Goal: Task Accomplishment & Management: Manage account settings

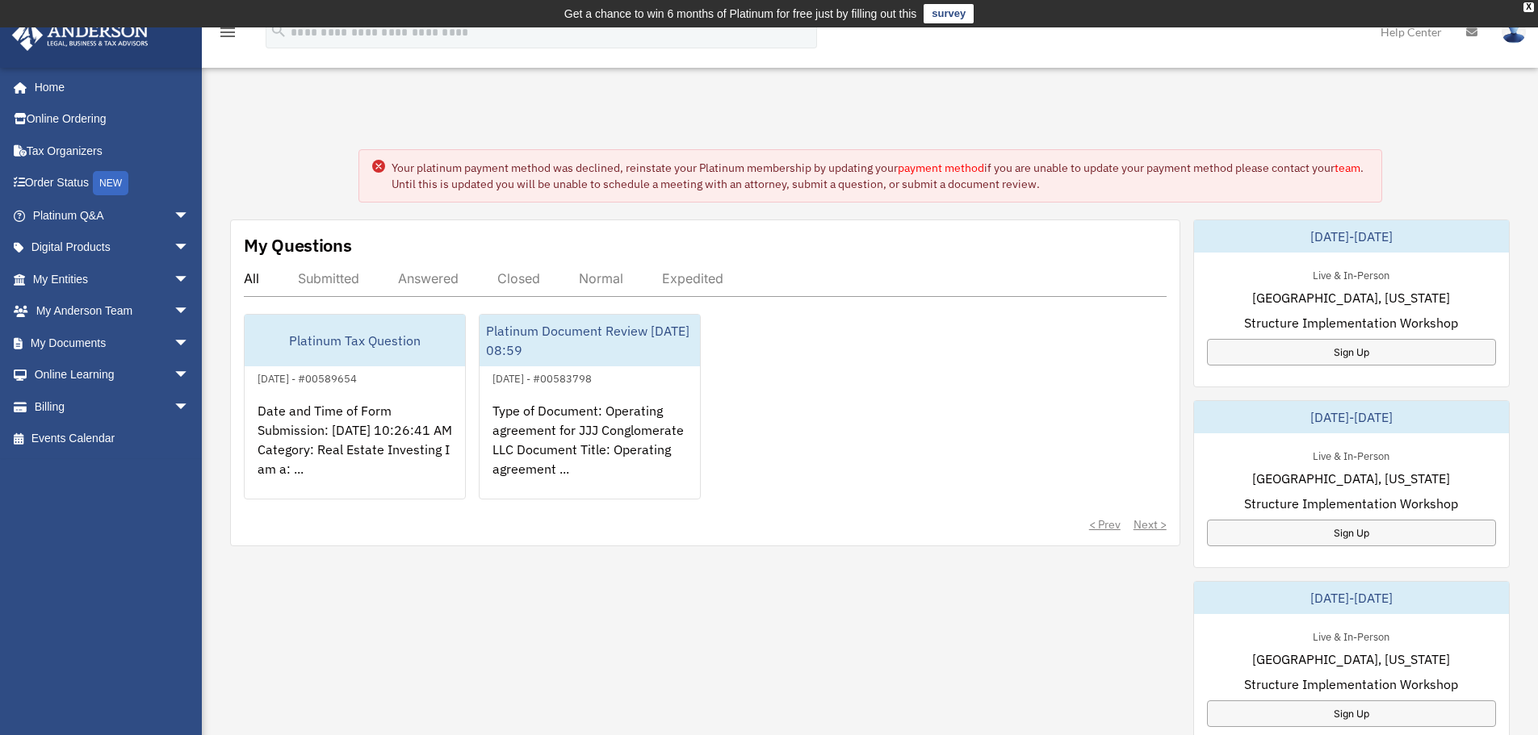
click at [378, 164] on circle at bounding box center [378, 166] width 13 height 13
click at [377, 169] on circle at bounding box center [378, 166] width 13 height 13
click at [377, 166] on circle at bounding box center [378, 166] width 13 height 13
click at [174, 342] on span "arrow_drop_down" at bounding box center [190, 343] width 32 height 33
click at [109, 376] on link "Box" at bounding box center [118, 375] width 191 height 32
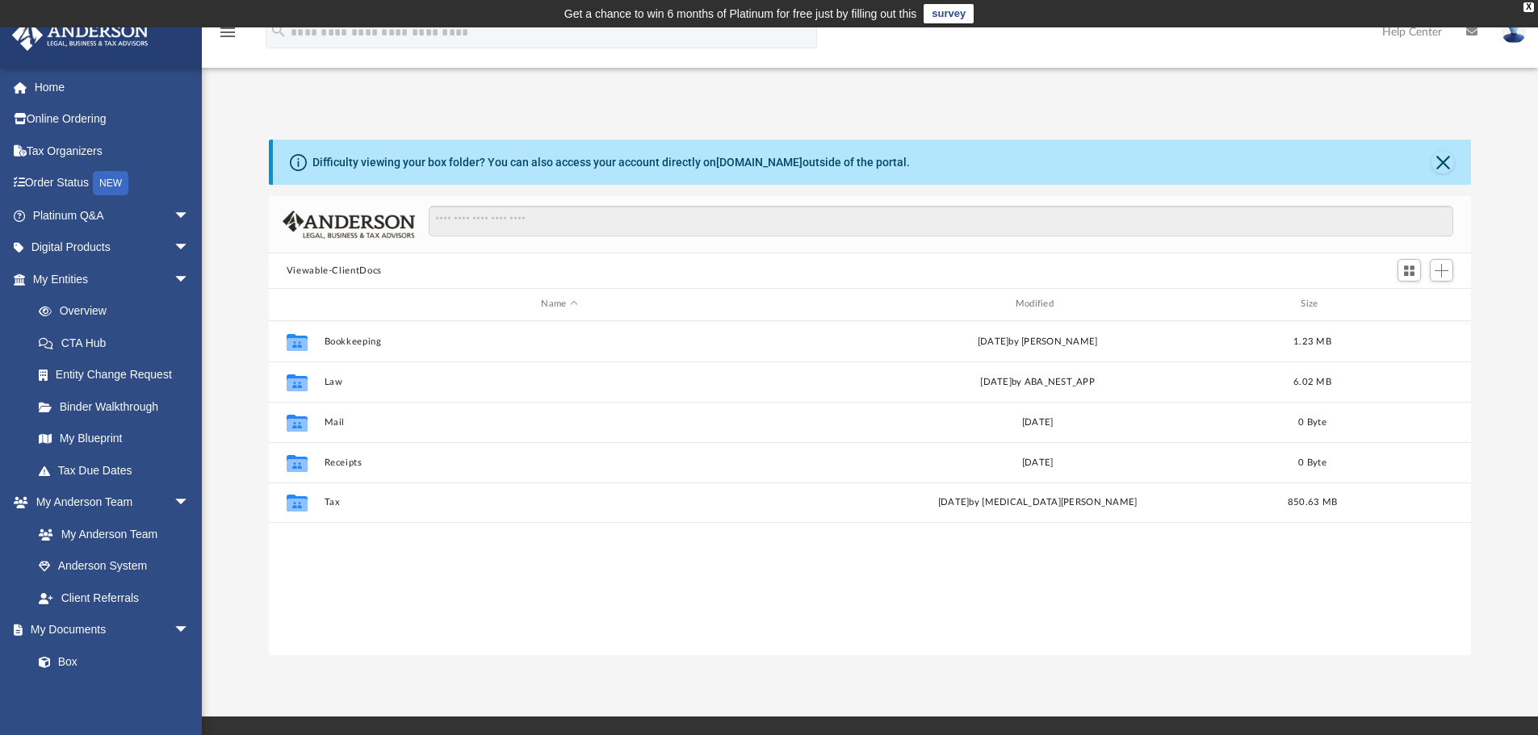
scroll to position [355, 1190]
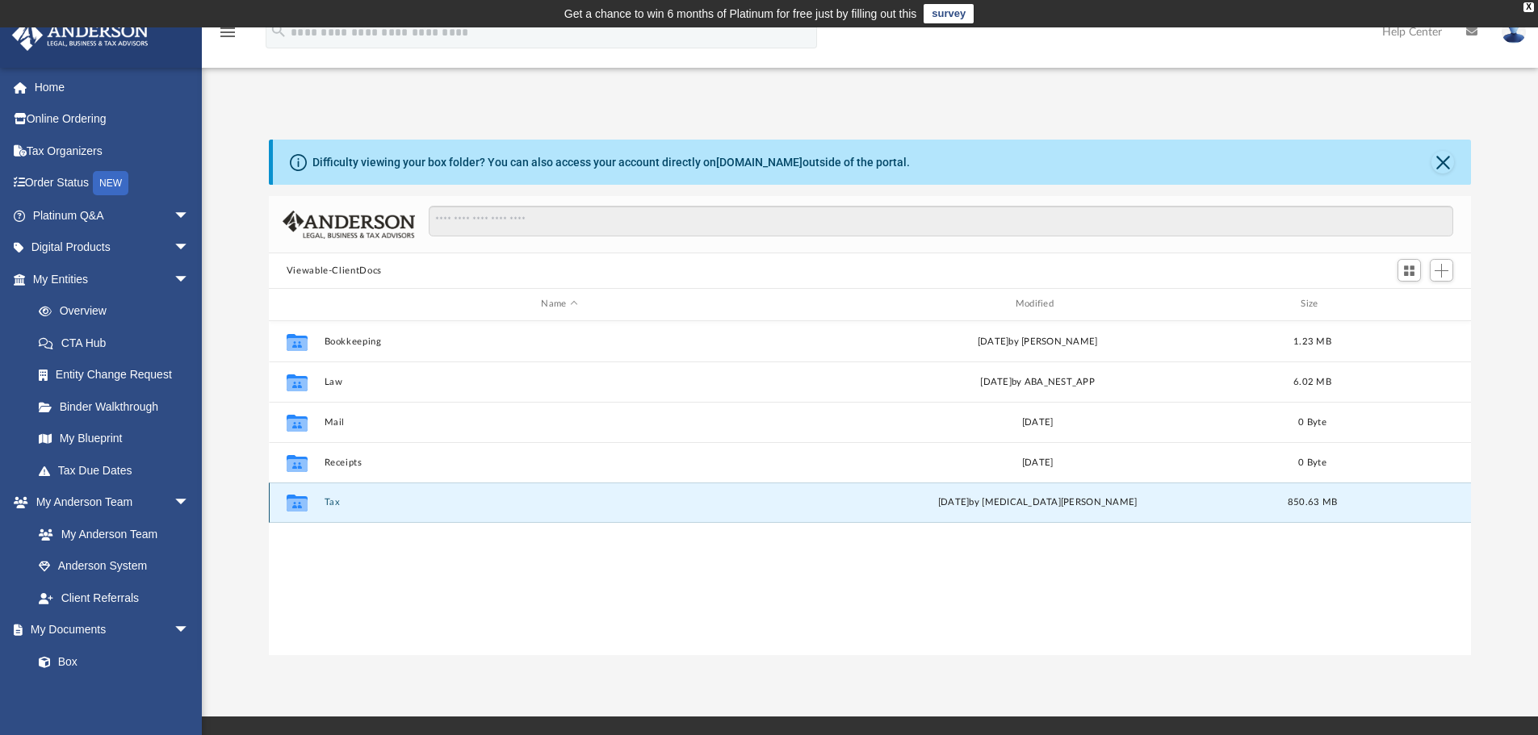
click at [327, 501] on button "Tax" at bounding box center [559, 502] width 471 height 10
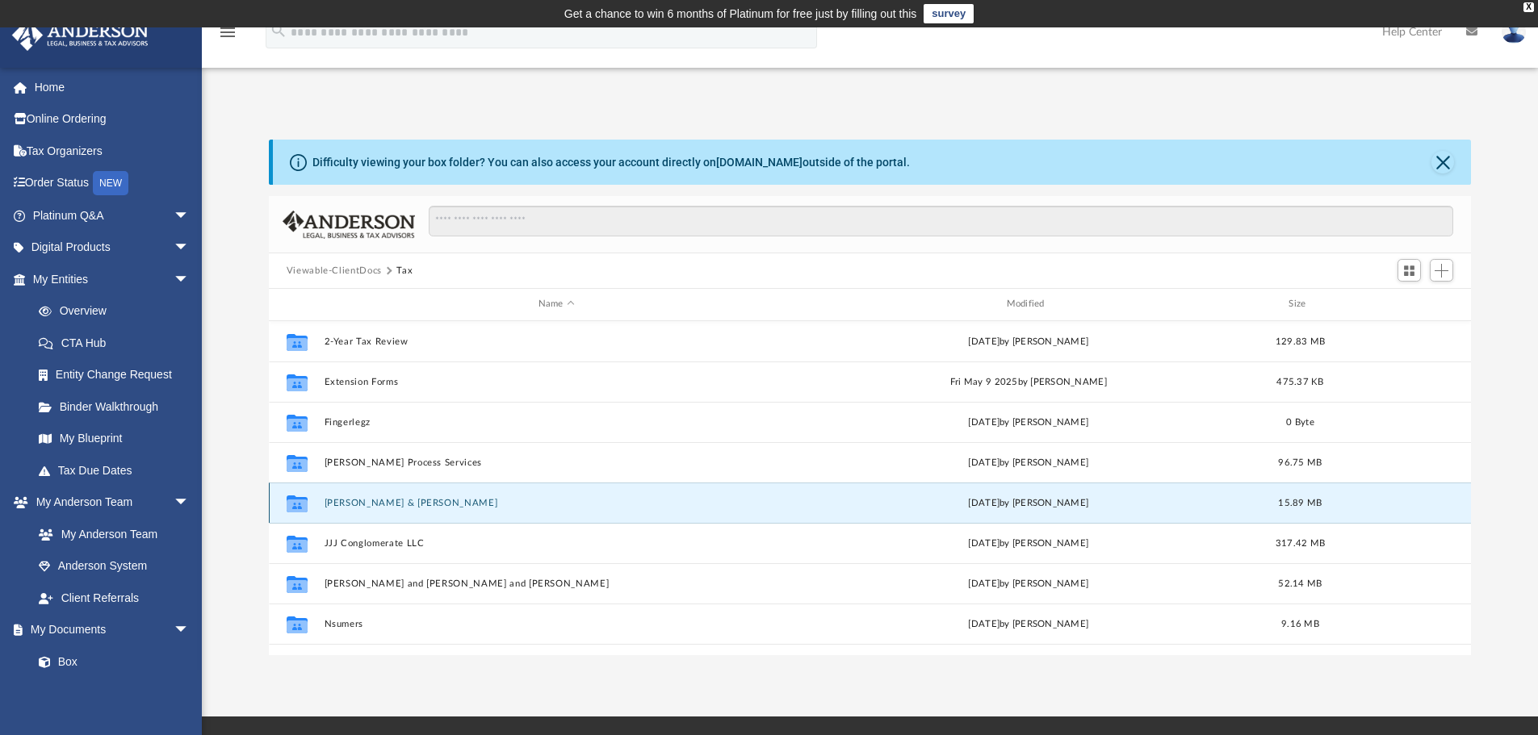
click at [391, 505] on button "[PERSON_NAME] & [PERSON_NAME]" at bounding box center [556, 503] width 465 height 10
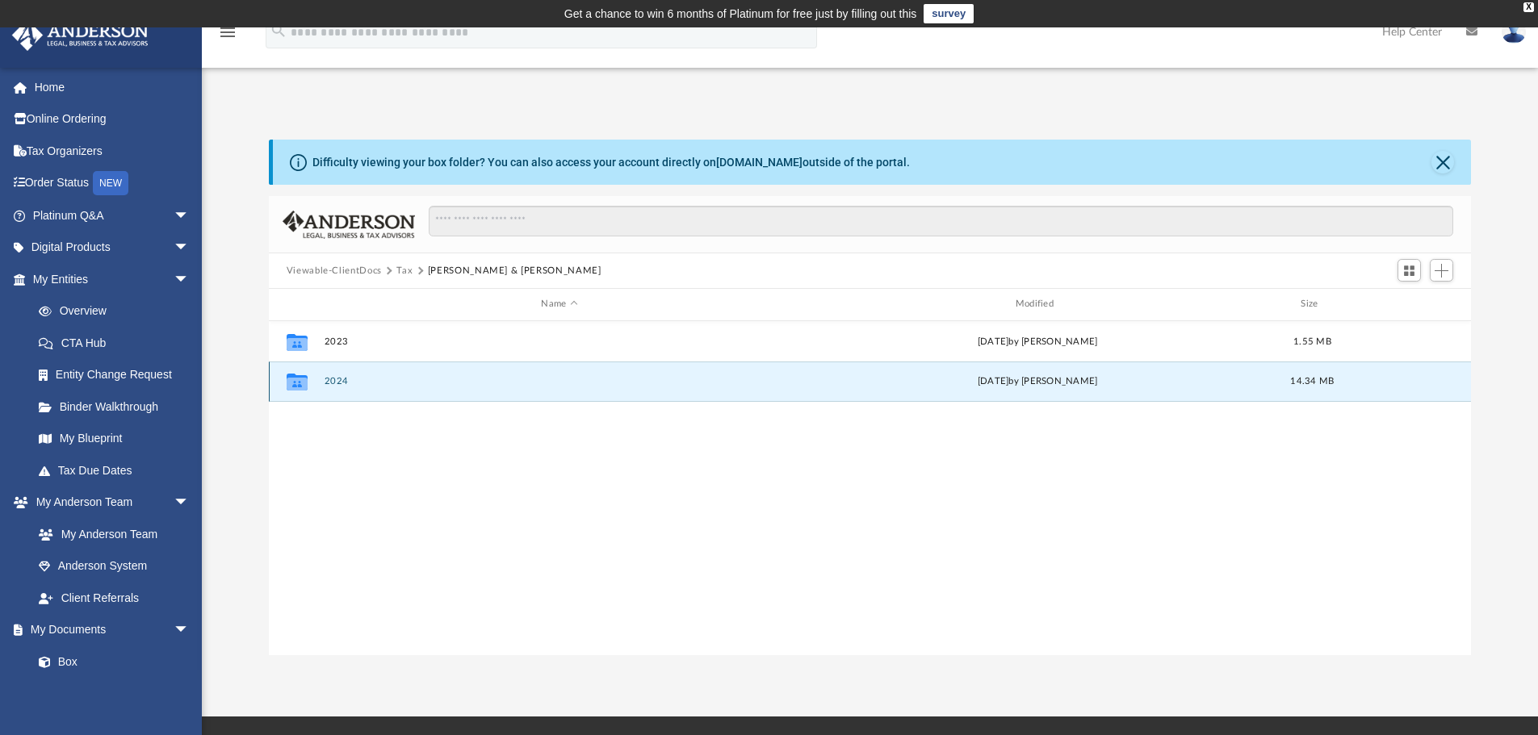
click at [342, 381] on button "2024" at bounding box center [559, 381] width 471 height 10
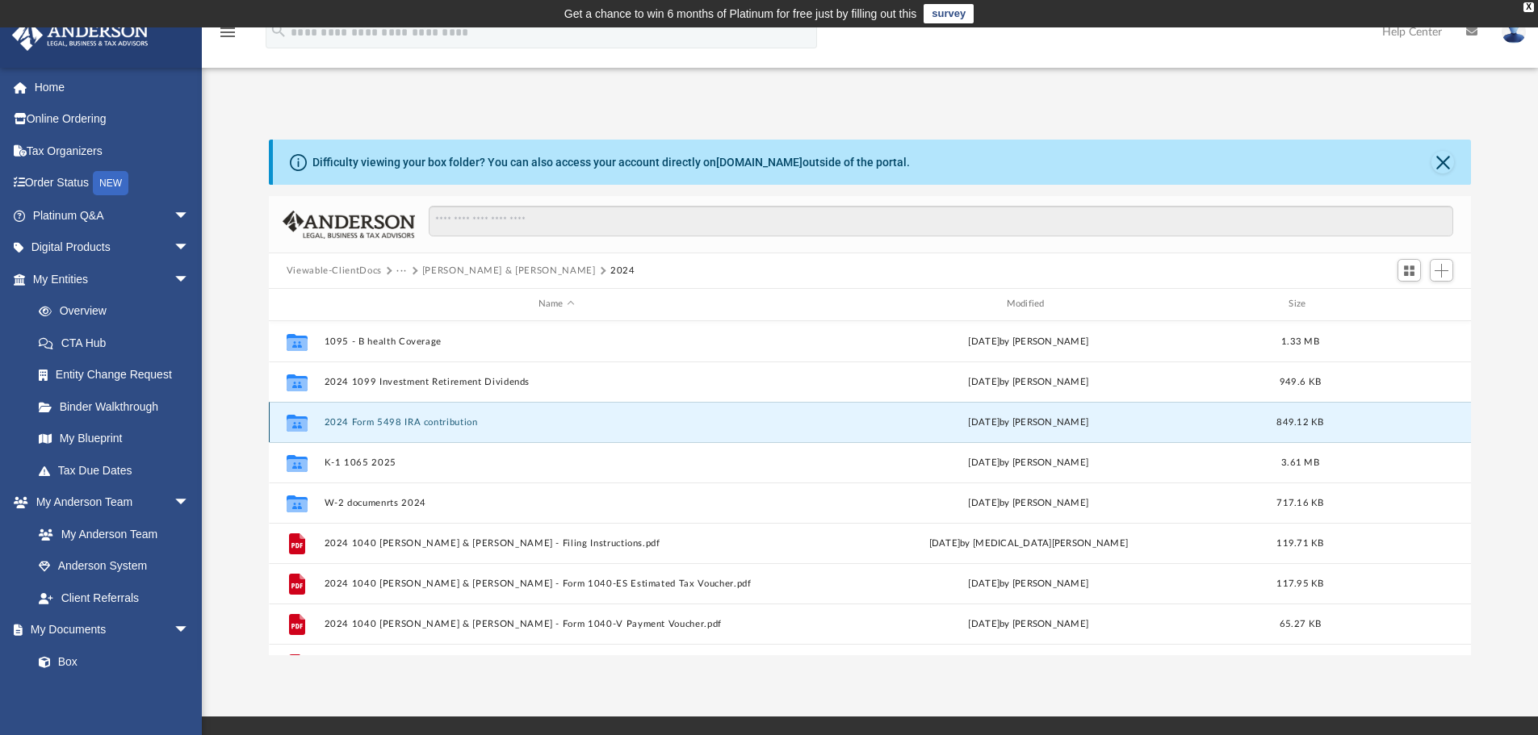
click at [447, 419] on button "2024 Form 5498 IRA contribution" at bounding box center [556, 422] width 465 height 10
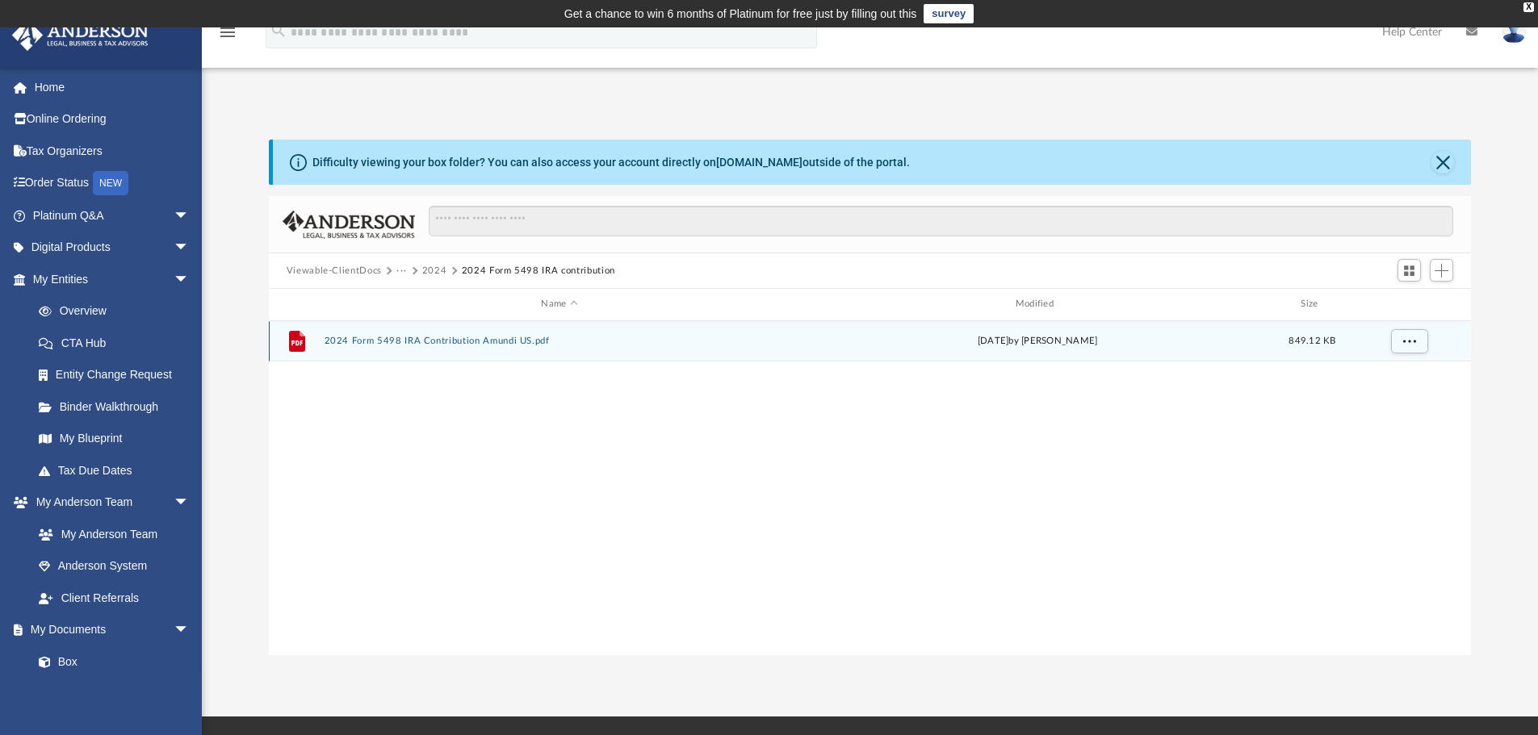
click at [458, 338] on button "2024 Form 5498 IRA Contribution Amundi US.pdf" at bounding box center [559, 341] width 471 height 10
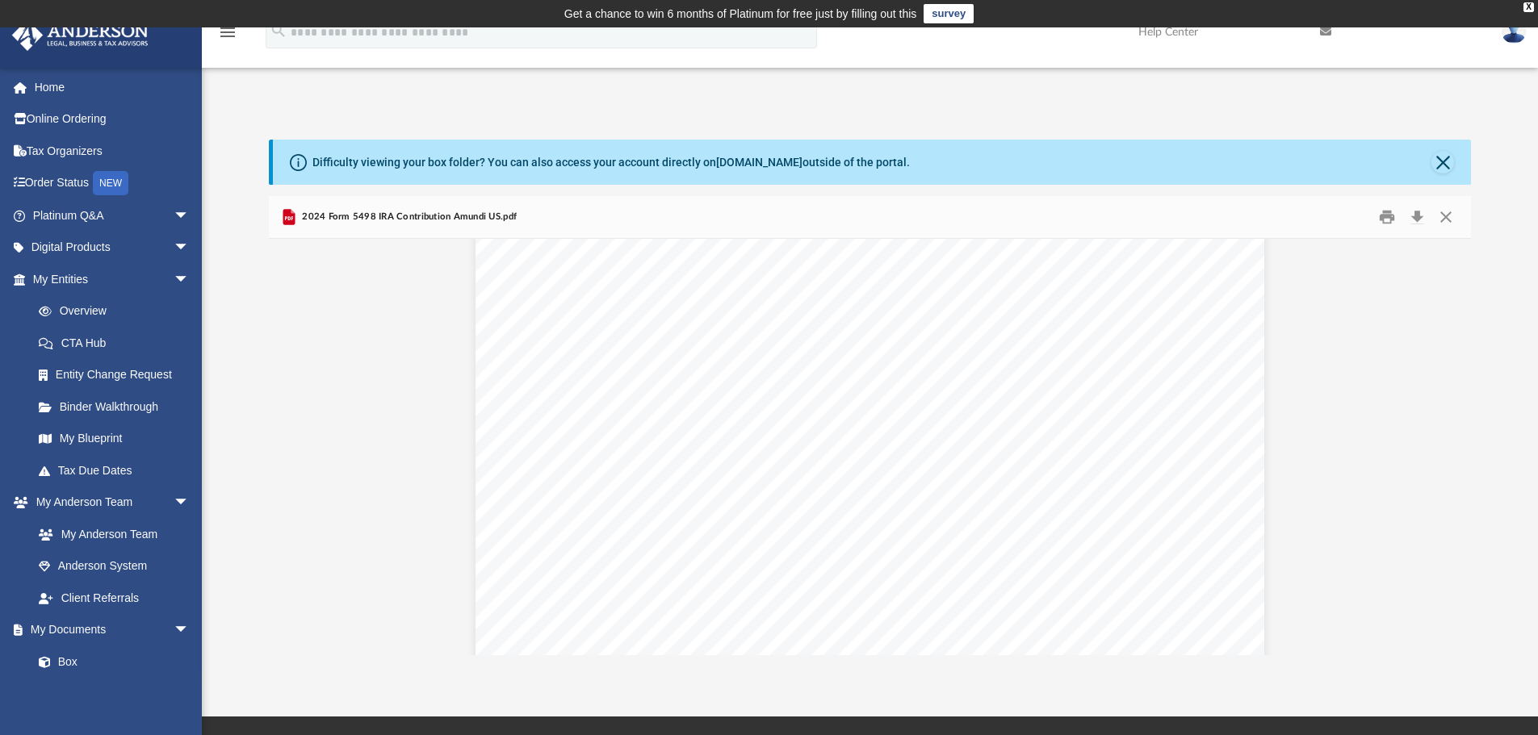
scroll to position [0, 0]
click at [1445, 216] on button "Close" at bounding box center [1445, 217] width 29 height 25
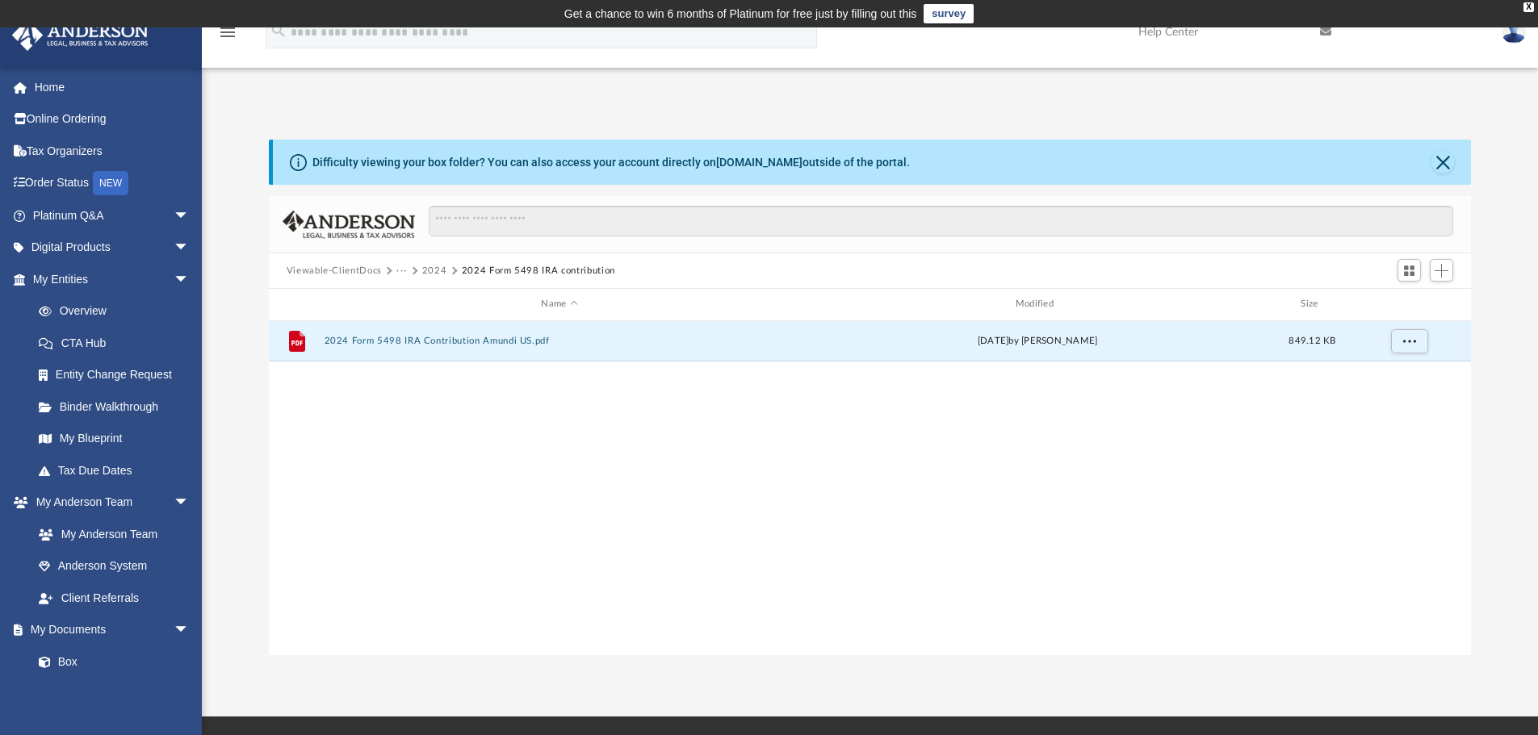
click at [488, 268] on button "2024 Form 5498 IRA contribution" at bounding box center [538, 271] width 153 height 15
click at [437, 268] on button "2024" at bounding box center [434, 271] width 25 height 15
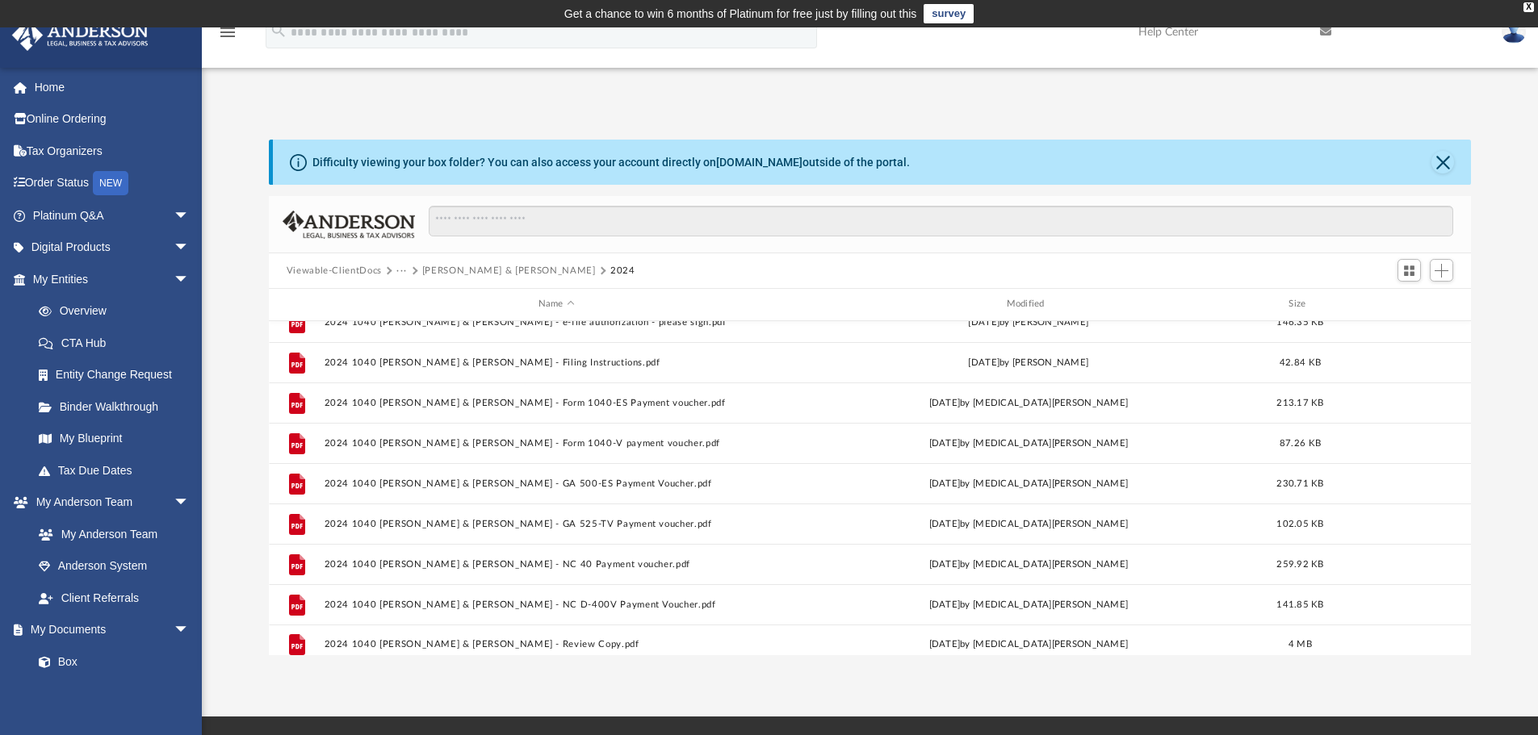
scroll to position [513, 0]
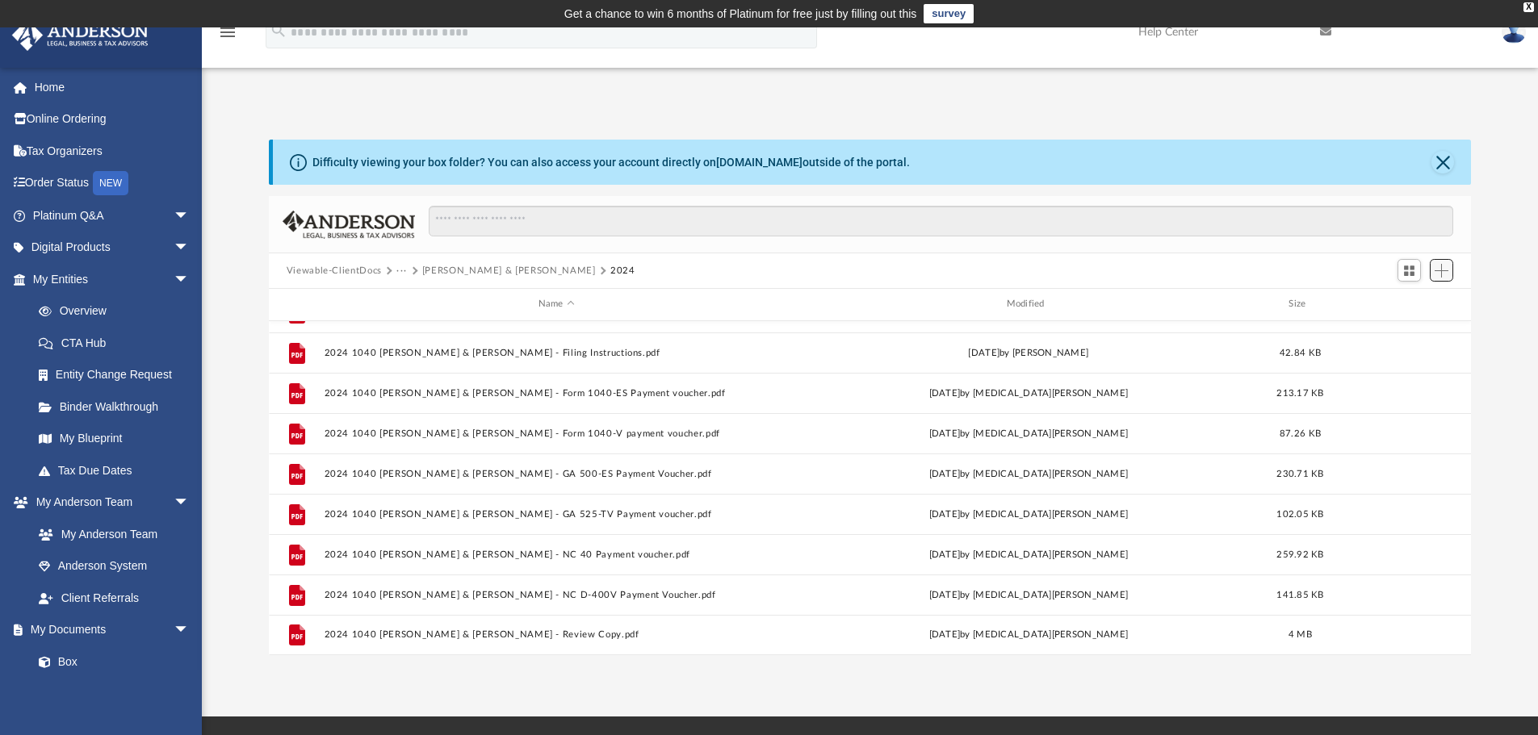
click at [1442, 270] on span "Add" at bounding box center [1441, 271] width 14 height 14
click at [1408, 298] on li "Upload" at bounding box center [1418, 303] width 52 height 17
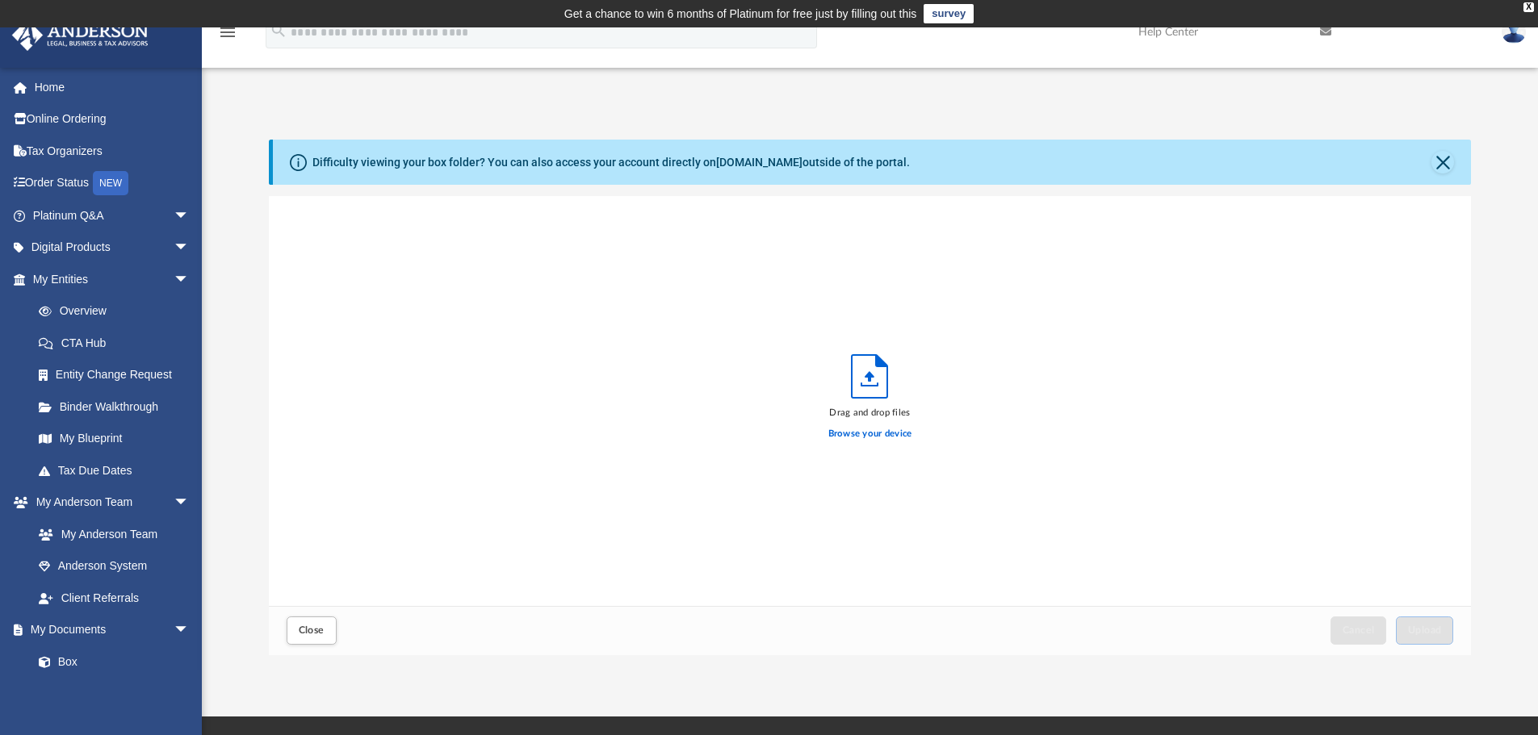
scroll to position [397, 1190]
click at [1426, 631] on span "Upload" at bounding box center [1425, 631] width 34 height 10
click at [1436, 163] on button "Close" at bounding box center [1442, 162] width 23 height 23
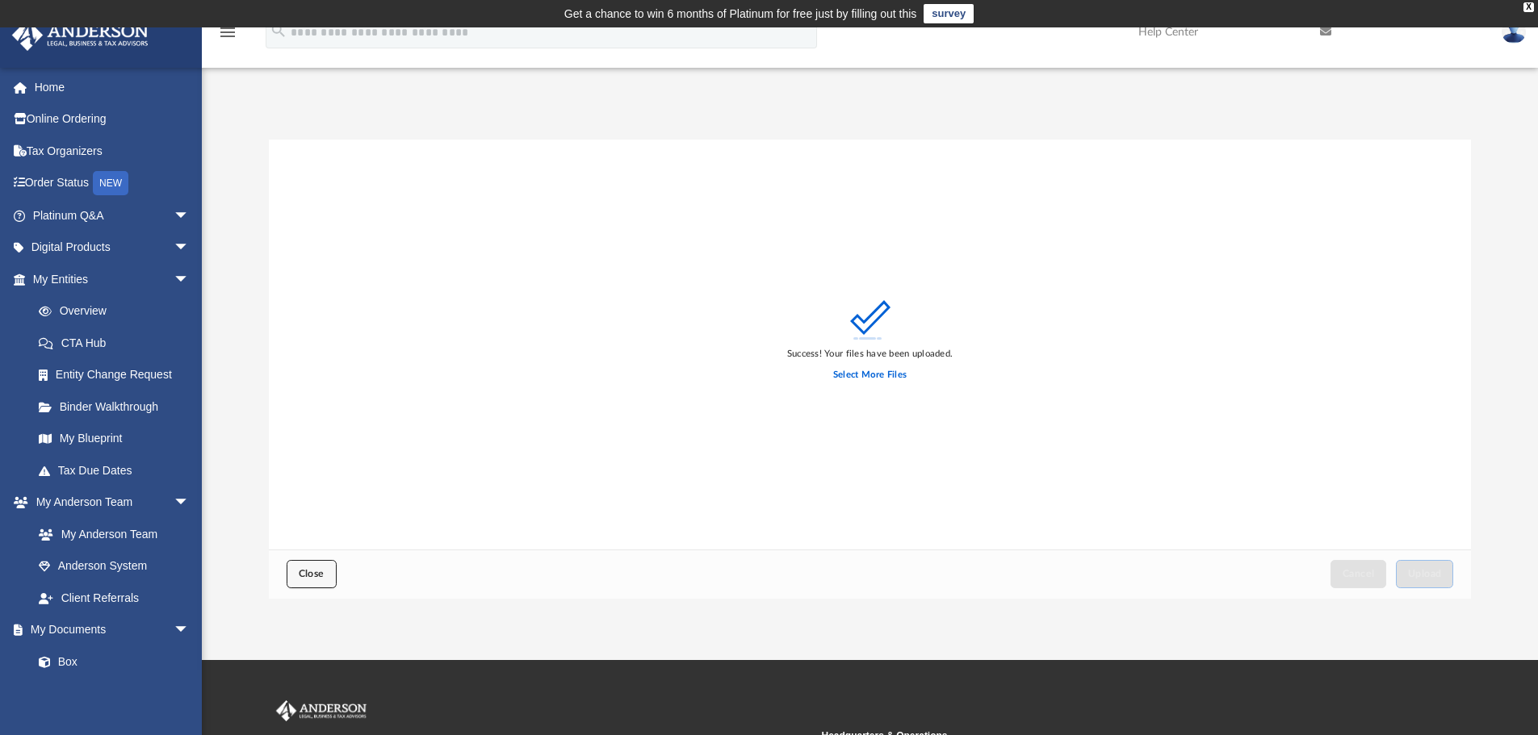
click at [320, 575] on span "Close" at bounding box center [312, 574] width 26 height 10
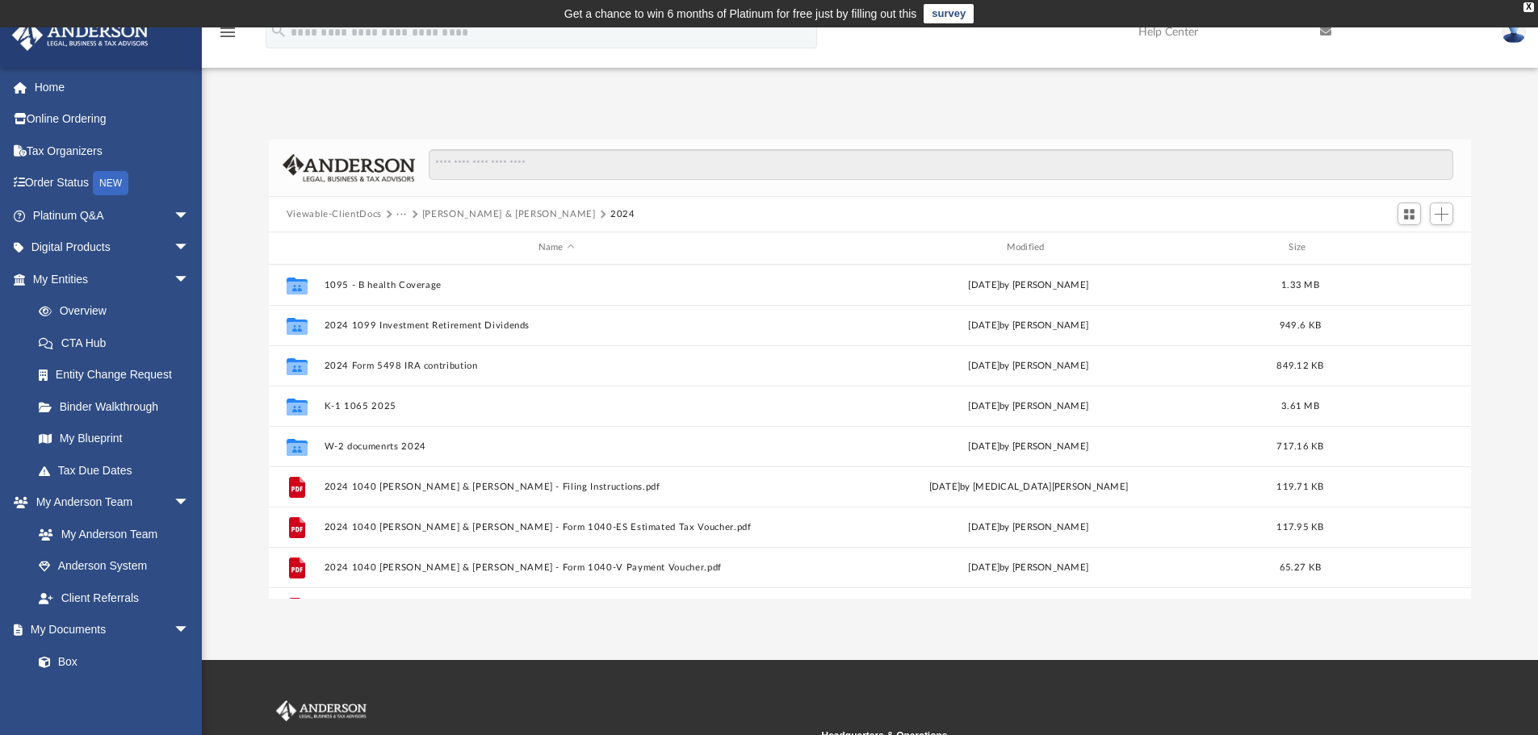
click at [400, 215] on button "···" at bounding box center [401, 214] width 10 height 15
click at [410, 244] on li "Tax" at bounding box center [412, 242] width 15 height 17
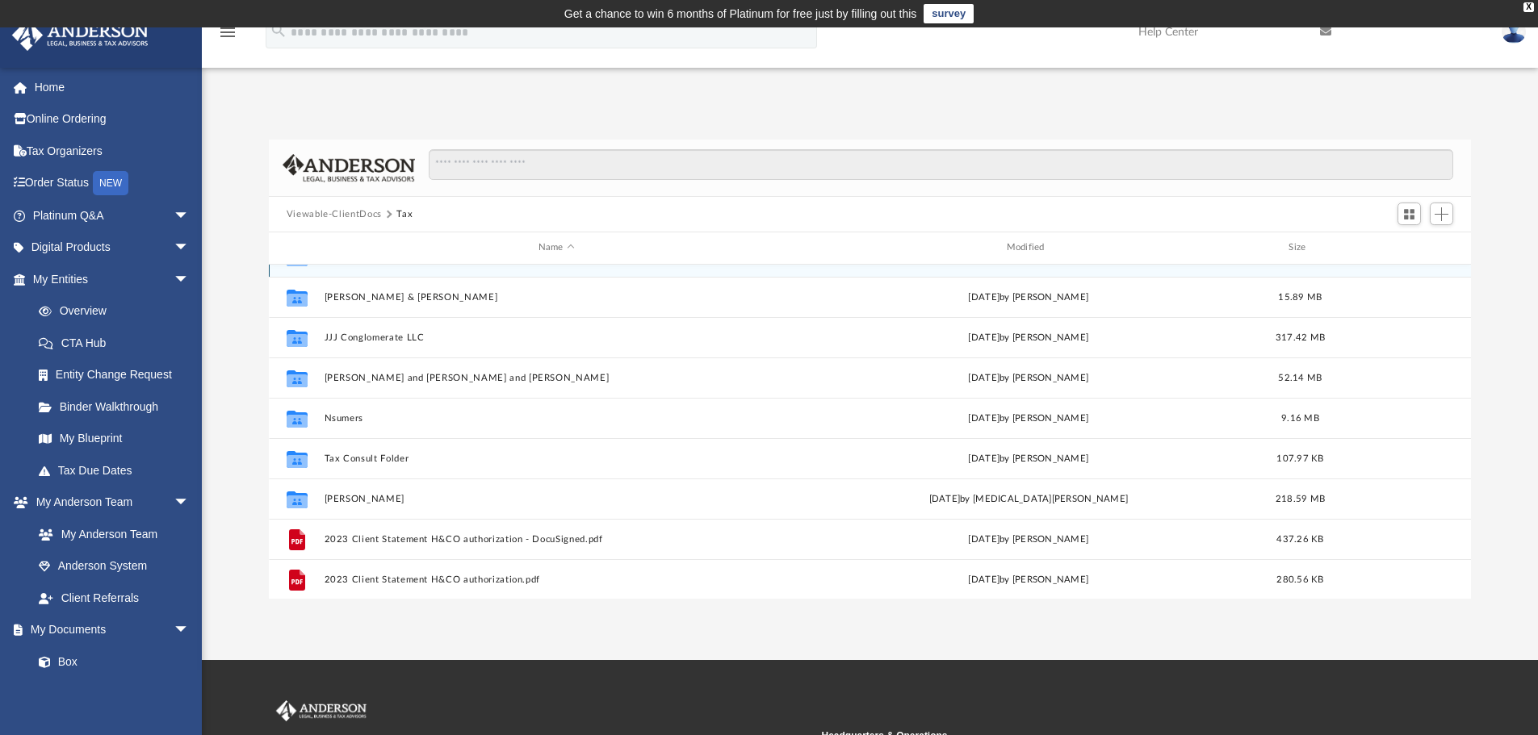
scroll to position [161, 0]
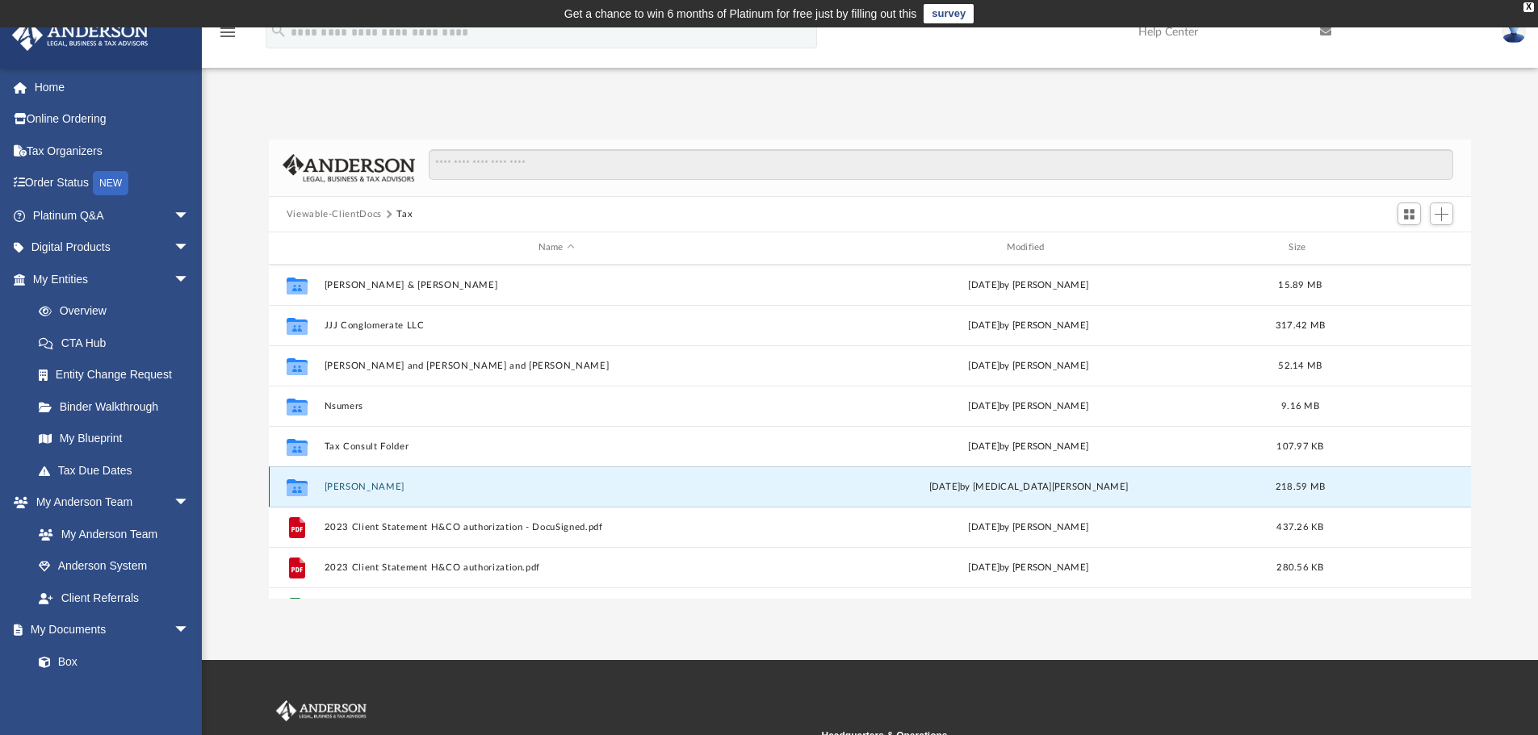
click at [386, 484] on button "Vernon Jacobs" at bounding box center [556, 487] width 465 height 10
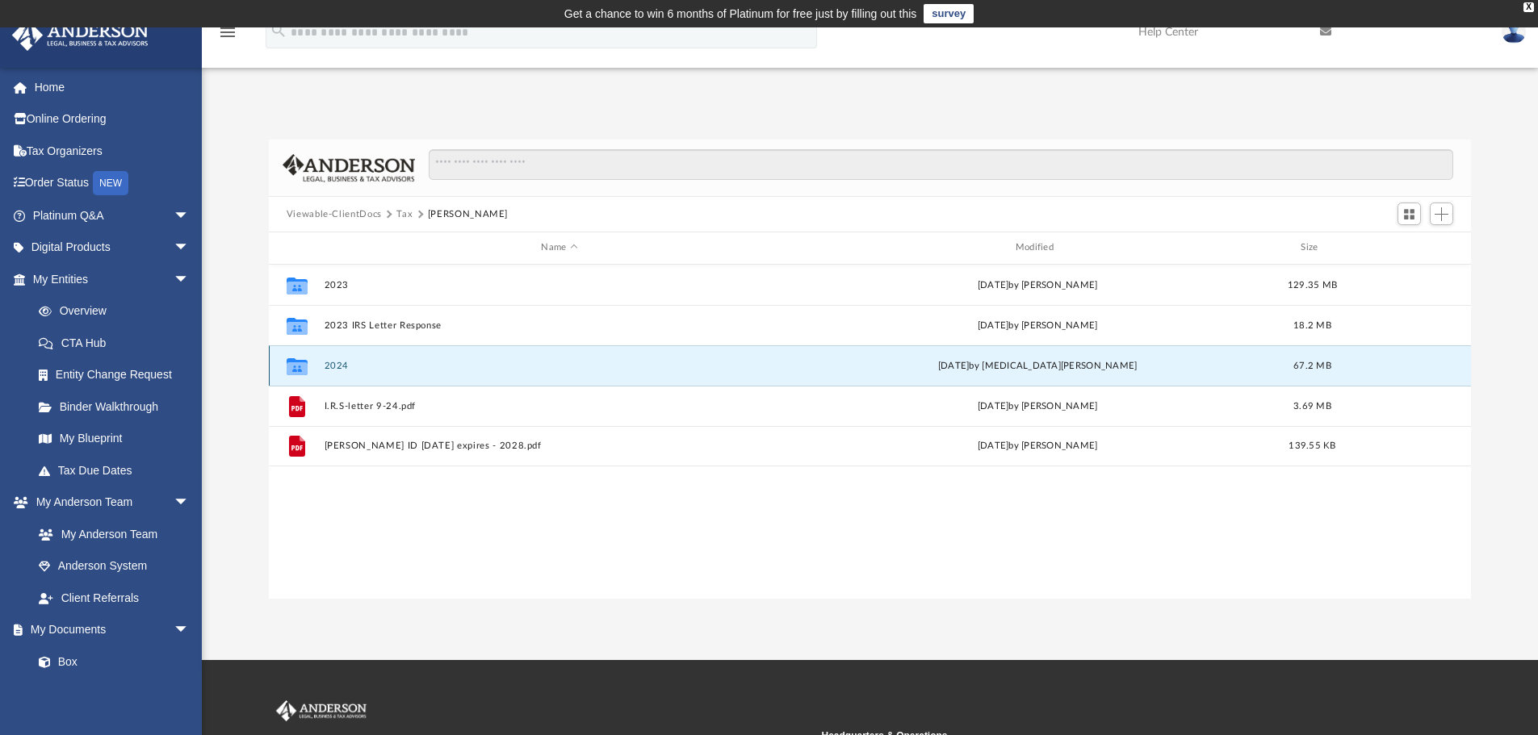
click at [378, 367] on button "2024" at bounding box center [559, 366] width 471 height 10
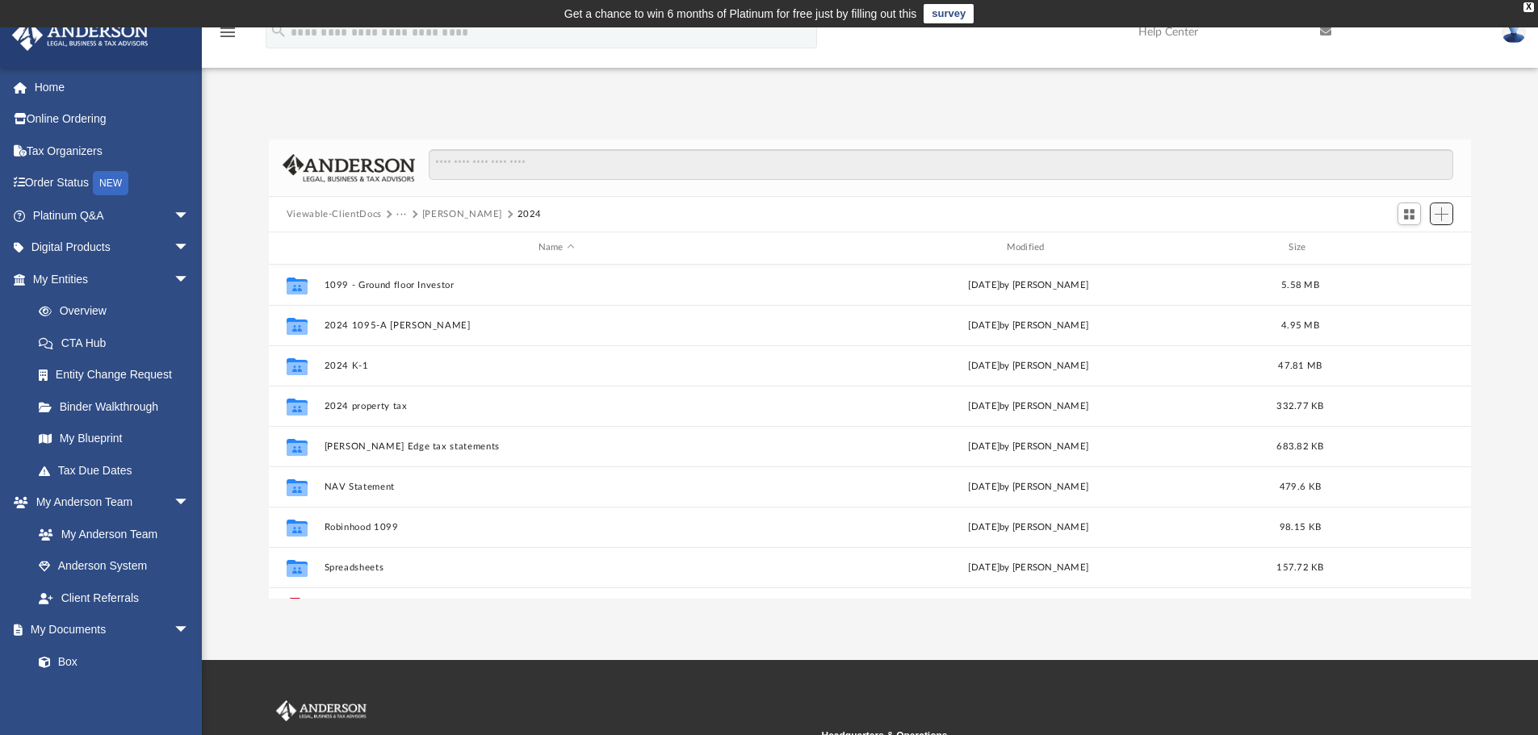
click at [1440, 211] on span "Add" at bounding box center [1441, 214] width 14 height 14
click at [1412, 247] on li "Upload" at bounding box center [1418, 246] width 52 height 17
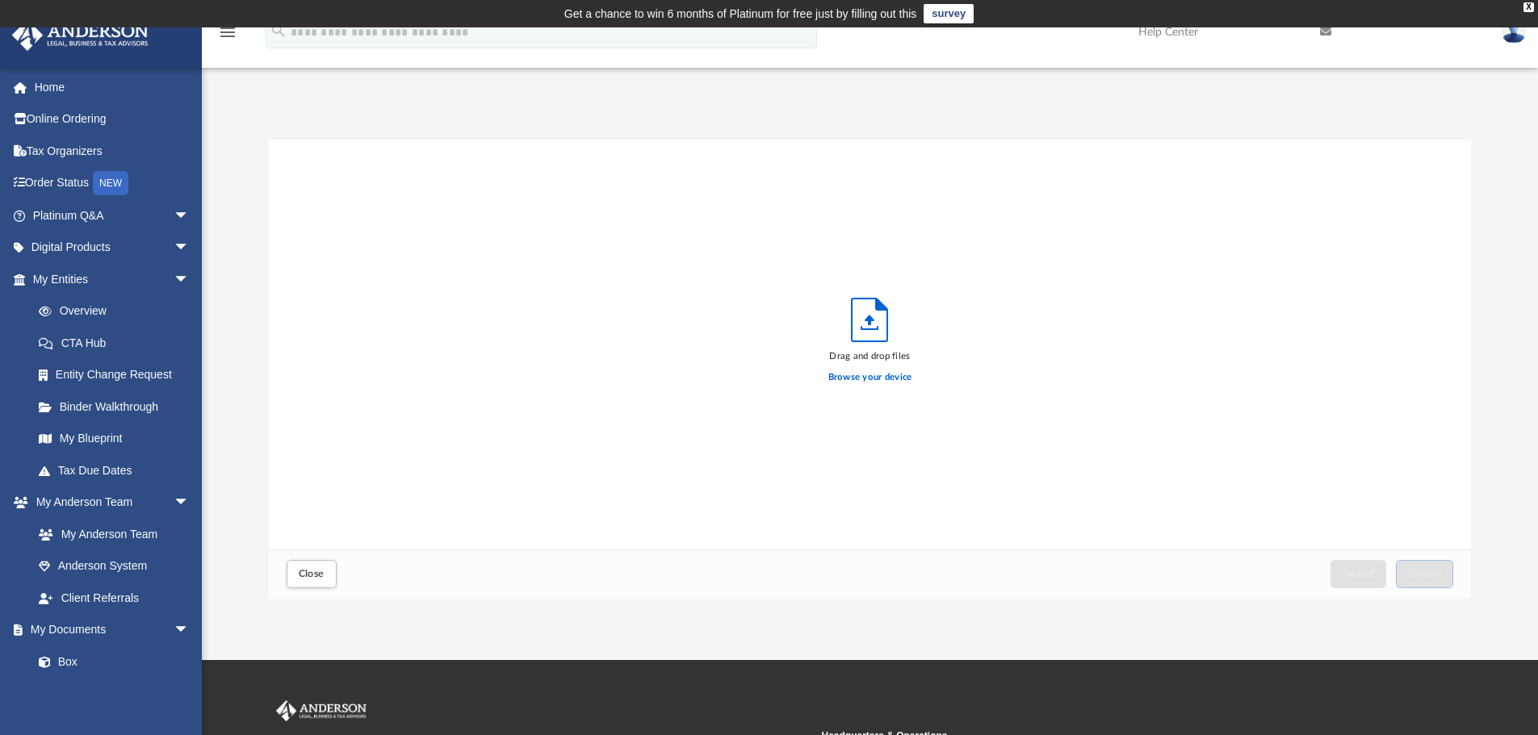
scroll to position [397, 1190]
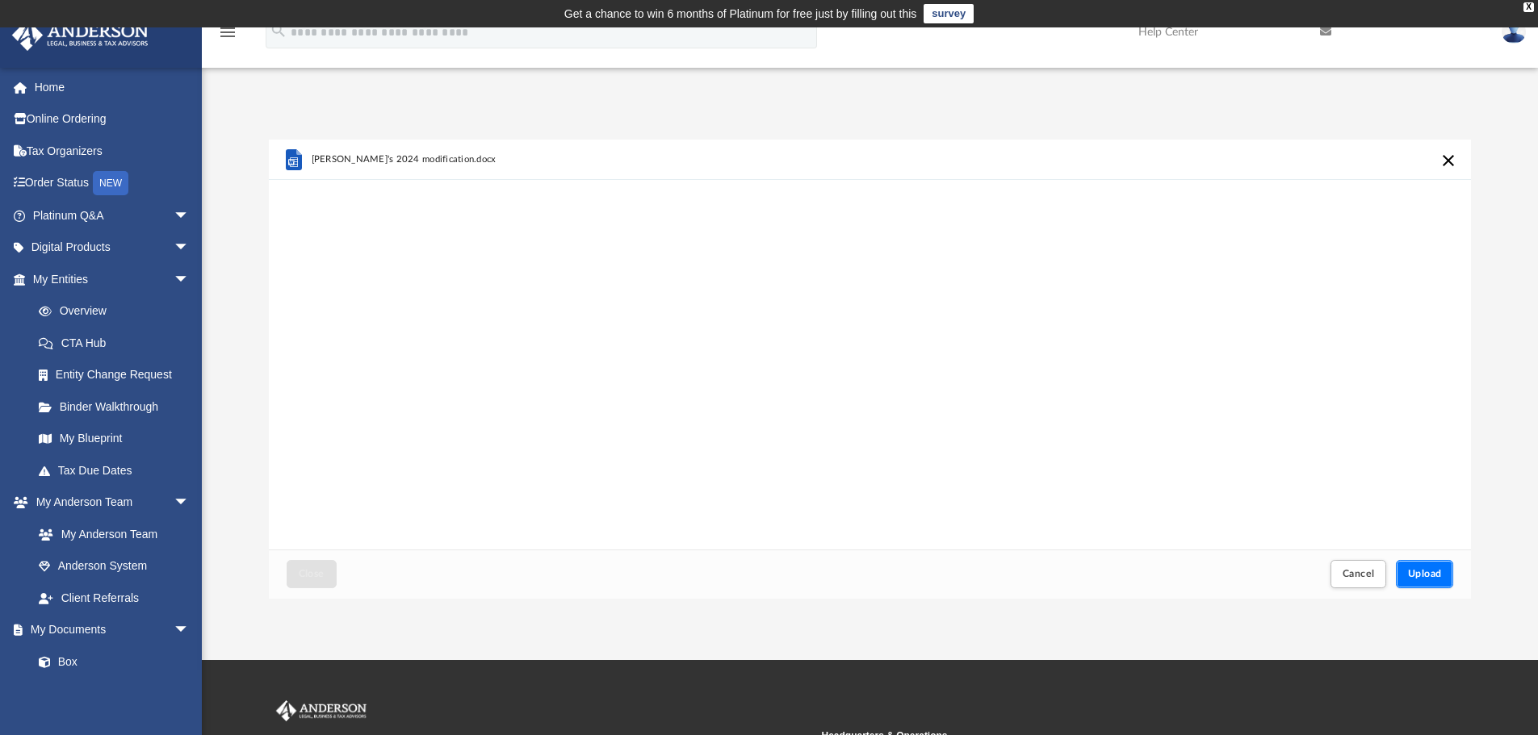
click at [1437, 574] on span "Upload" at bounding box center [1425, 574] width 34 height 10
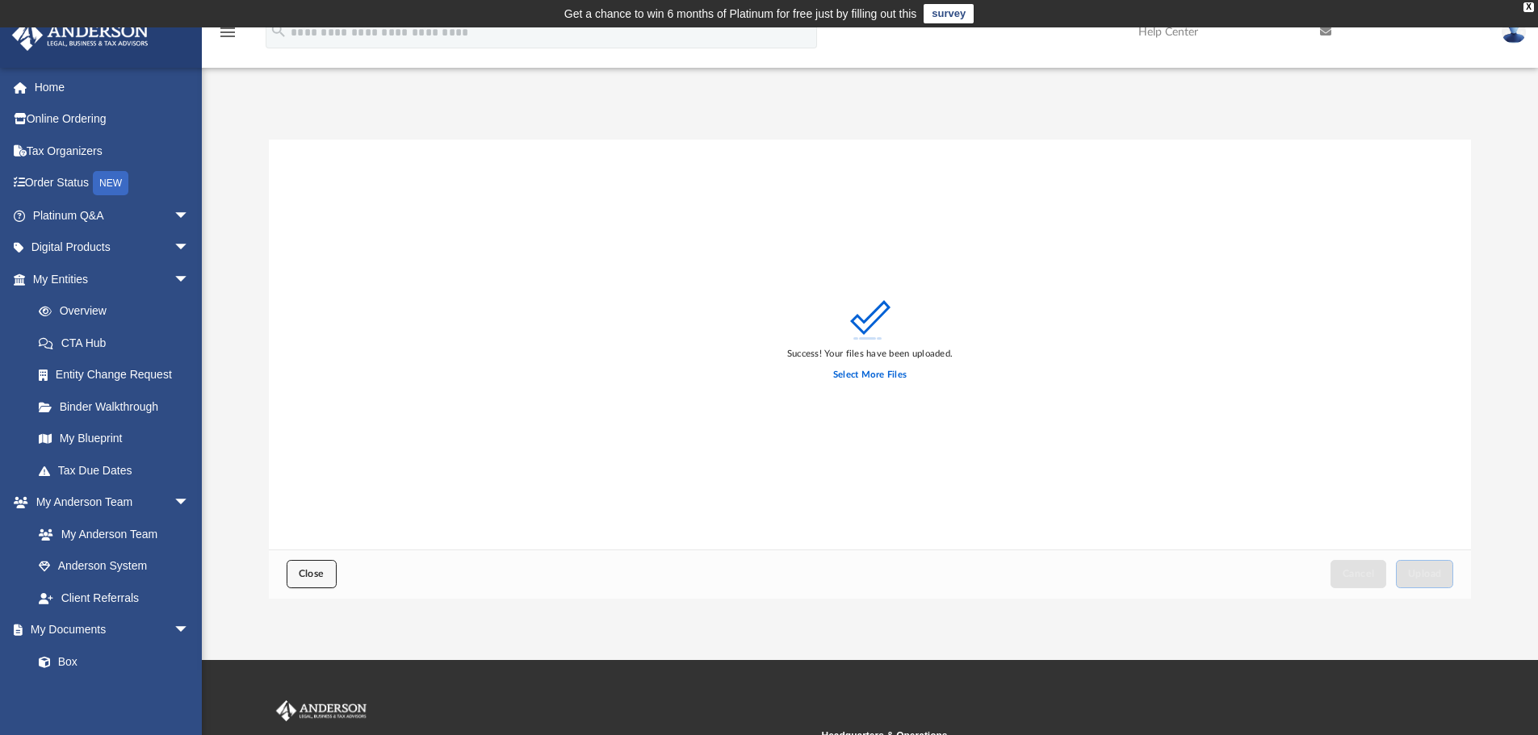
click at [299, 576] on span "Close" at bounding box center [312, 574] width 26 height 10
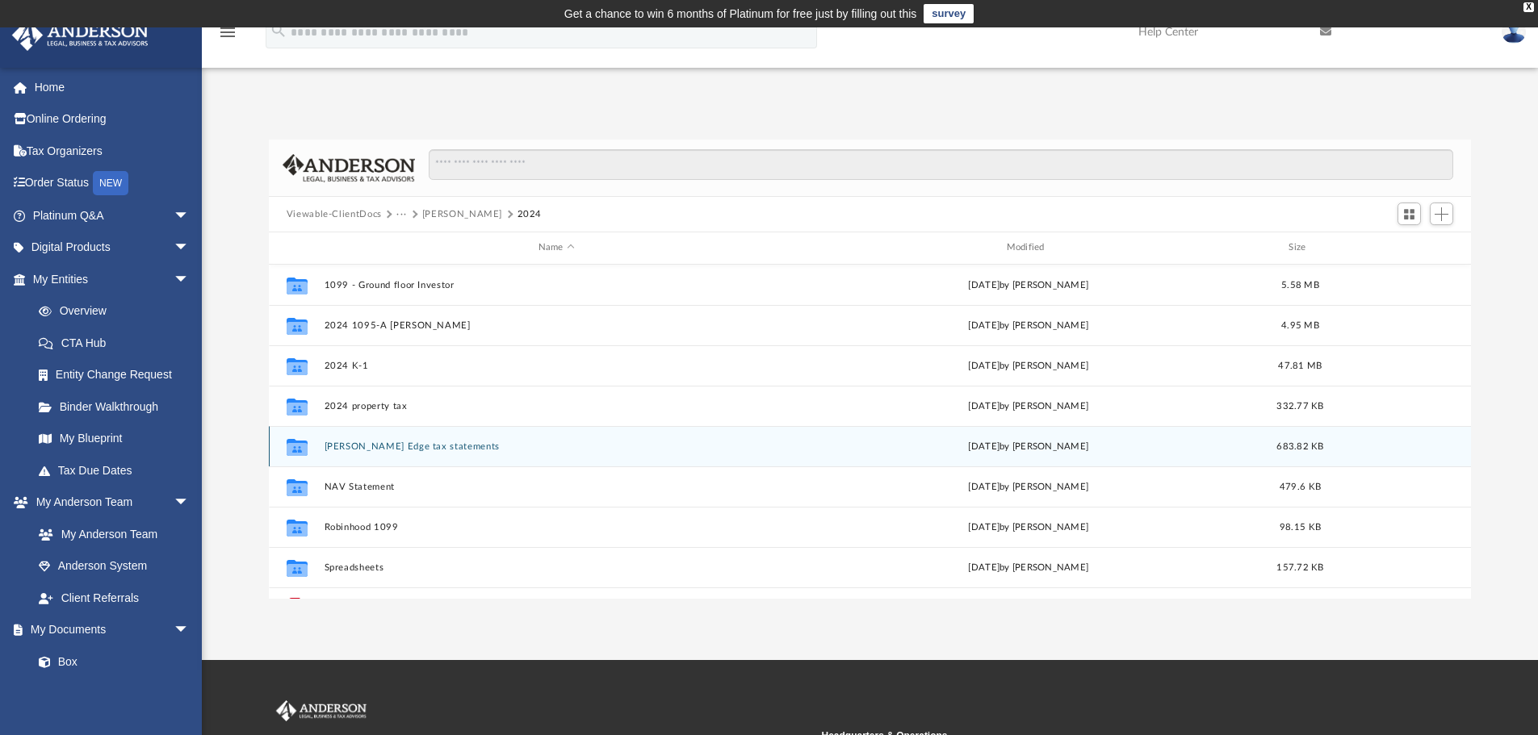
click at [467, 454] on div "Collaborated Folder Merril Edge tax statements Wed May 14 2025 by John Jacobs 6…" at bounding box center [870, 446] width 1203 height 40
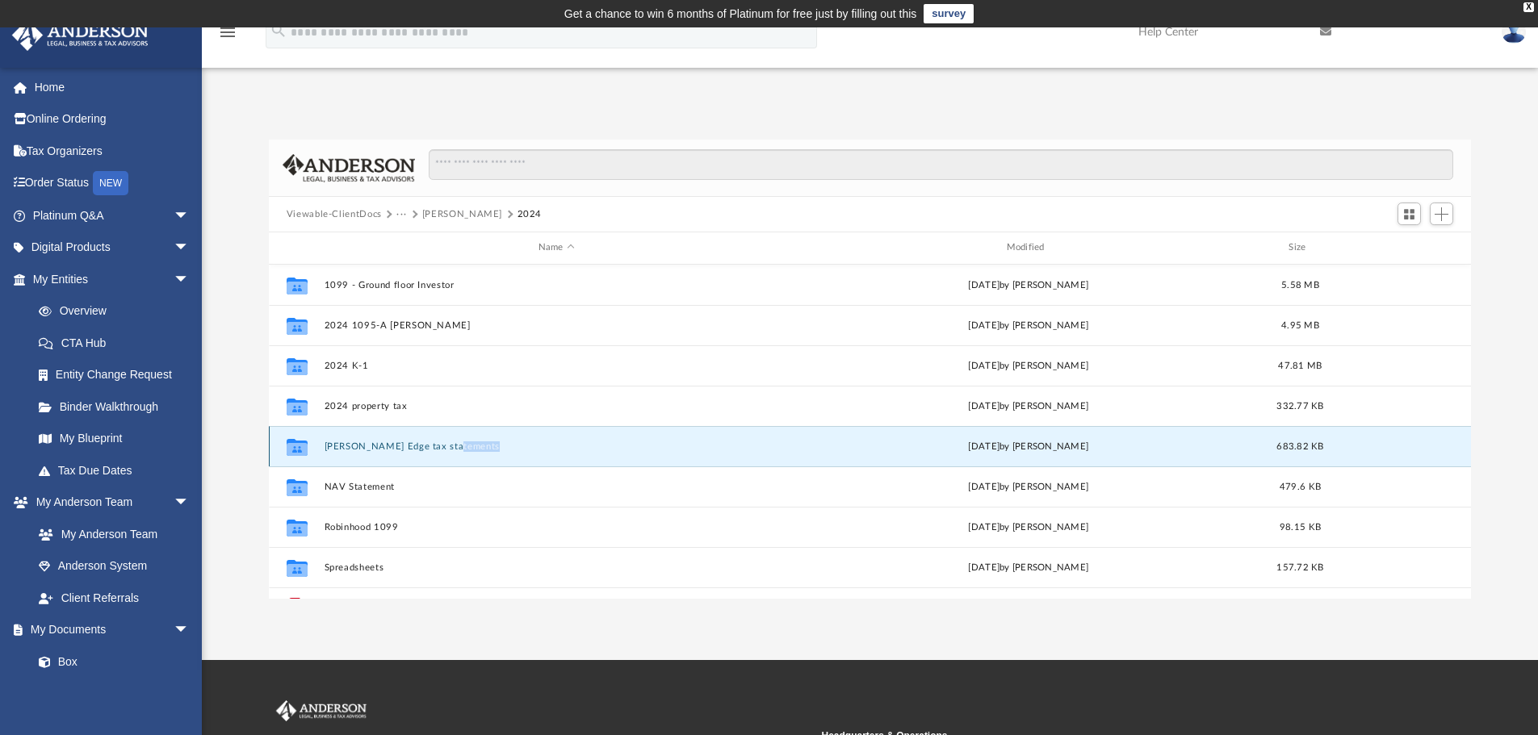
click at [467, 454] on div "Collaborated Folder Merril Edge tax statements Wed May 14 2025 by John Jacobs 6…" at bounding box center [870, 446] width 1203 height 40
click at [538, 449] on button "Merril Edge tax statements" at bounding box center [556, 447] width 465 height 10
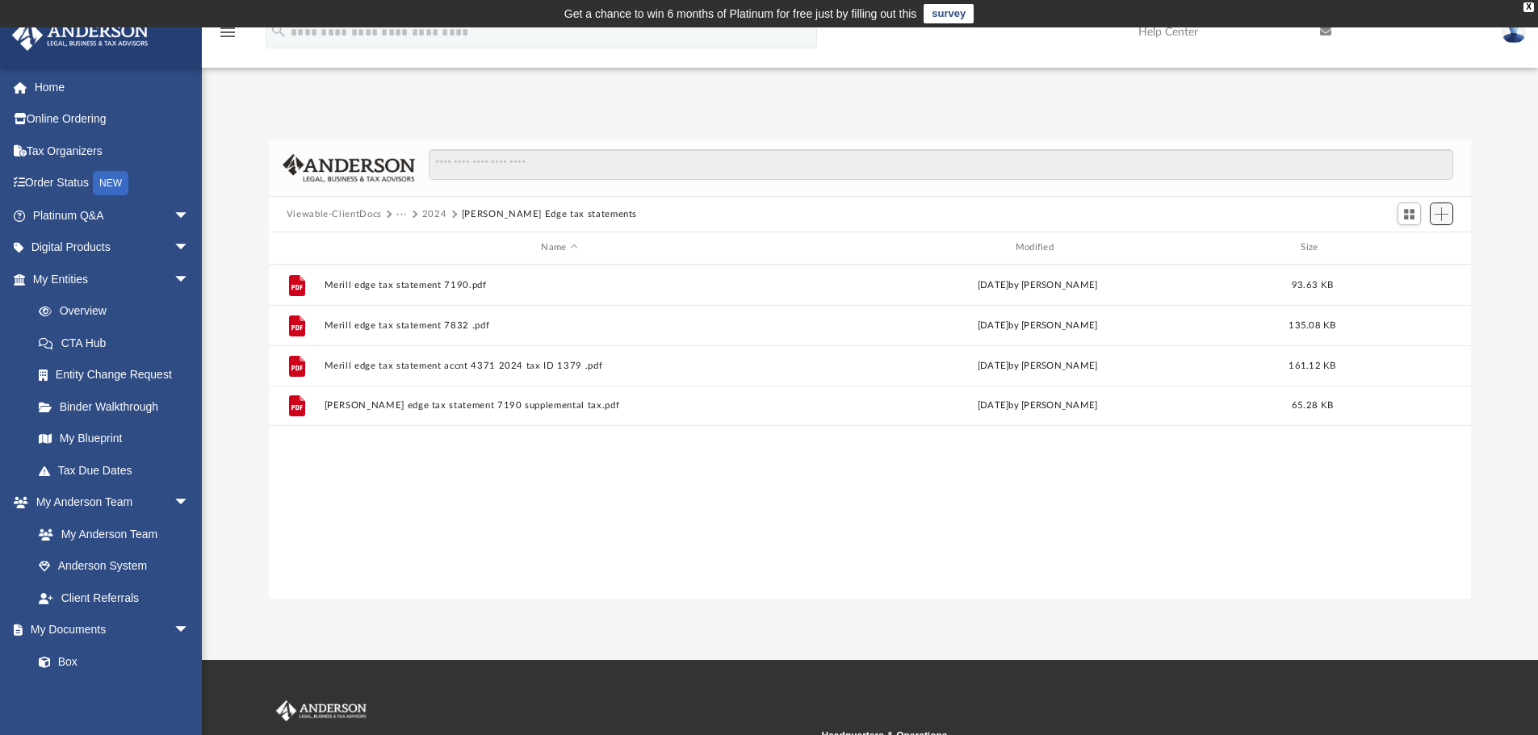
click at [1444, 212] on span "Add" at bounding box center [1441, 214] width 14 height 14
click at [1413, 244] on li "Upload" at bounding box center [1418, 246] width 52 height 17
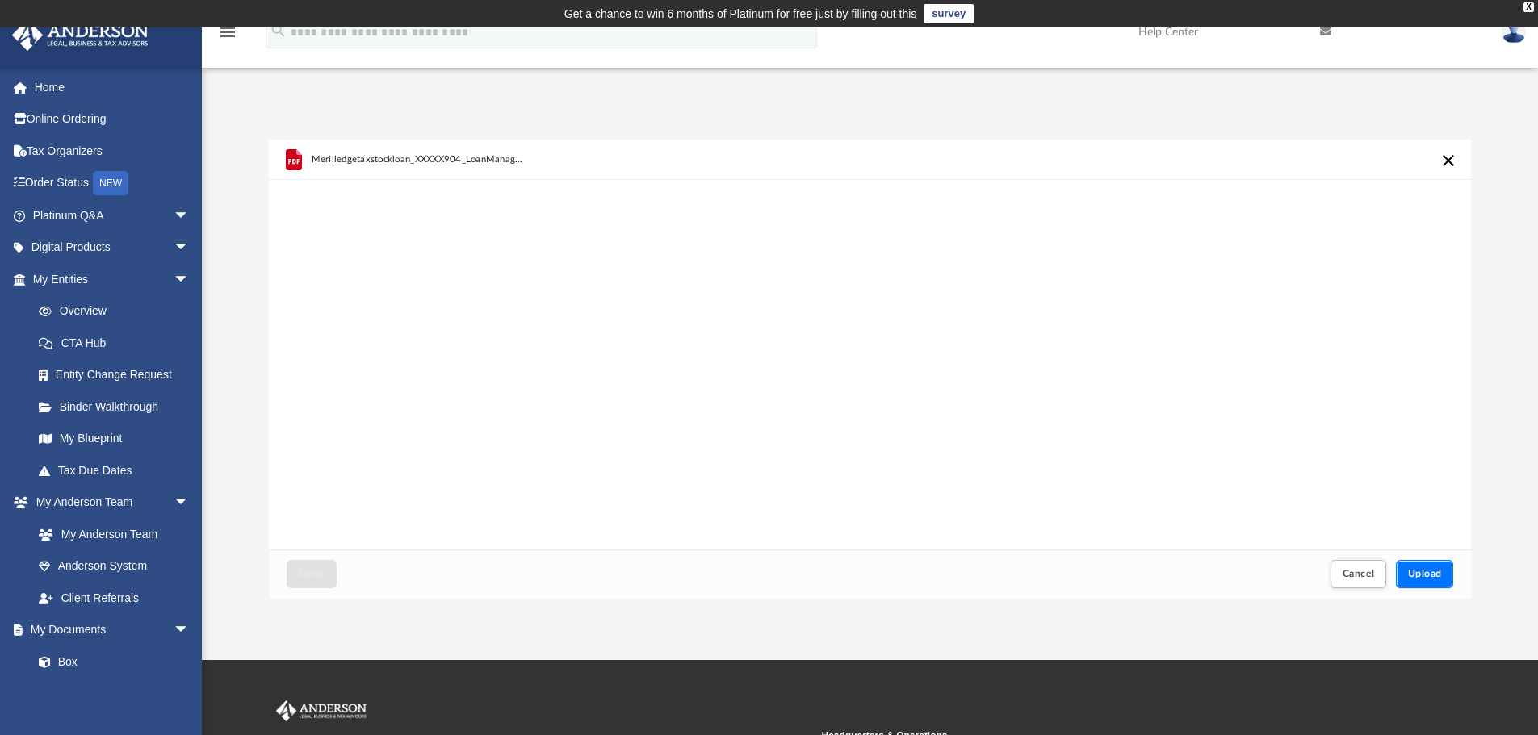
click at [1426, 575] on span "Upload" at bounding box center [1425, 574] width 34 height 10
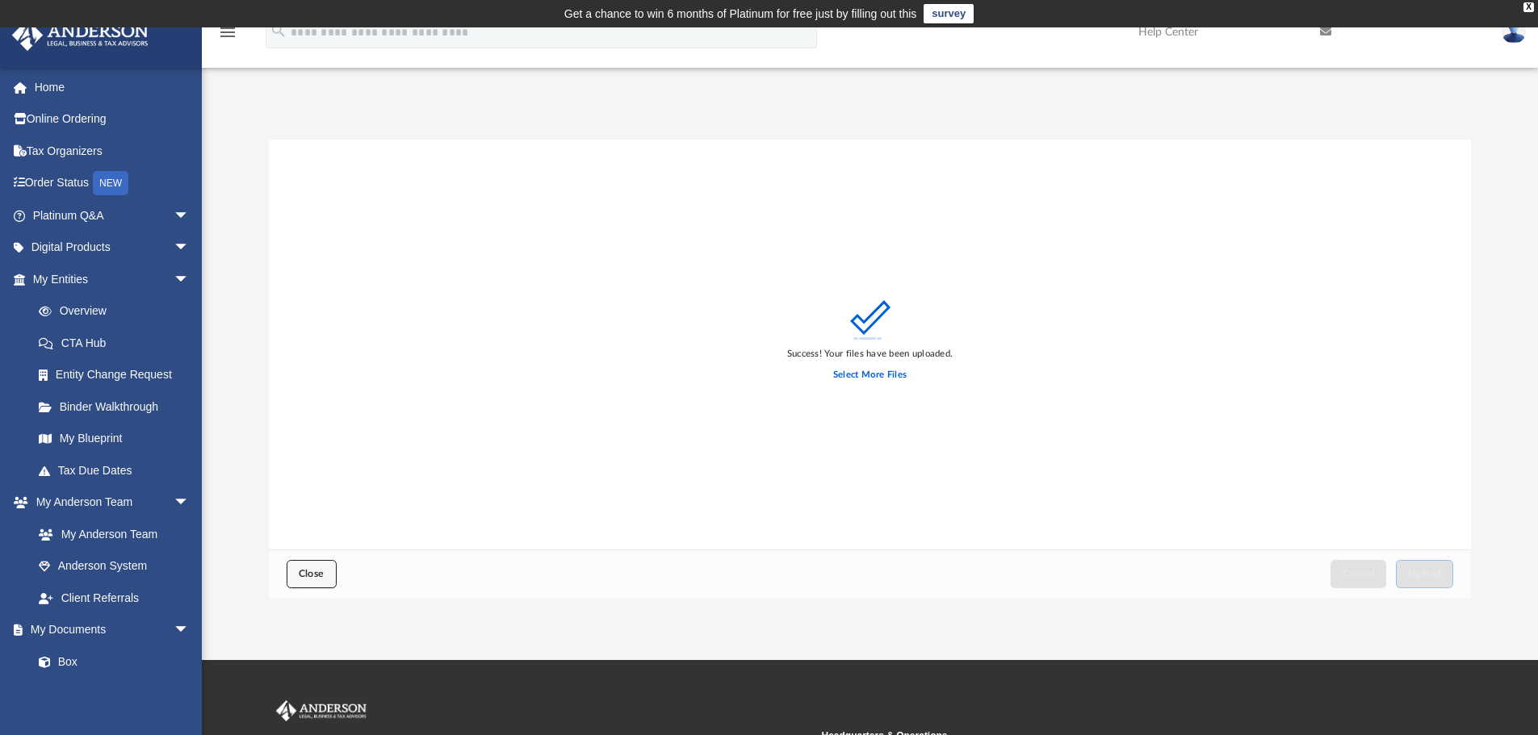
click at [313, 577] on span "Close" at bounding box center [312, 574] width 26 height 10
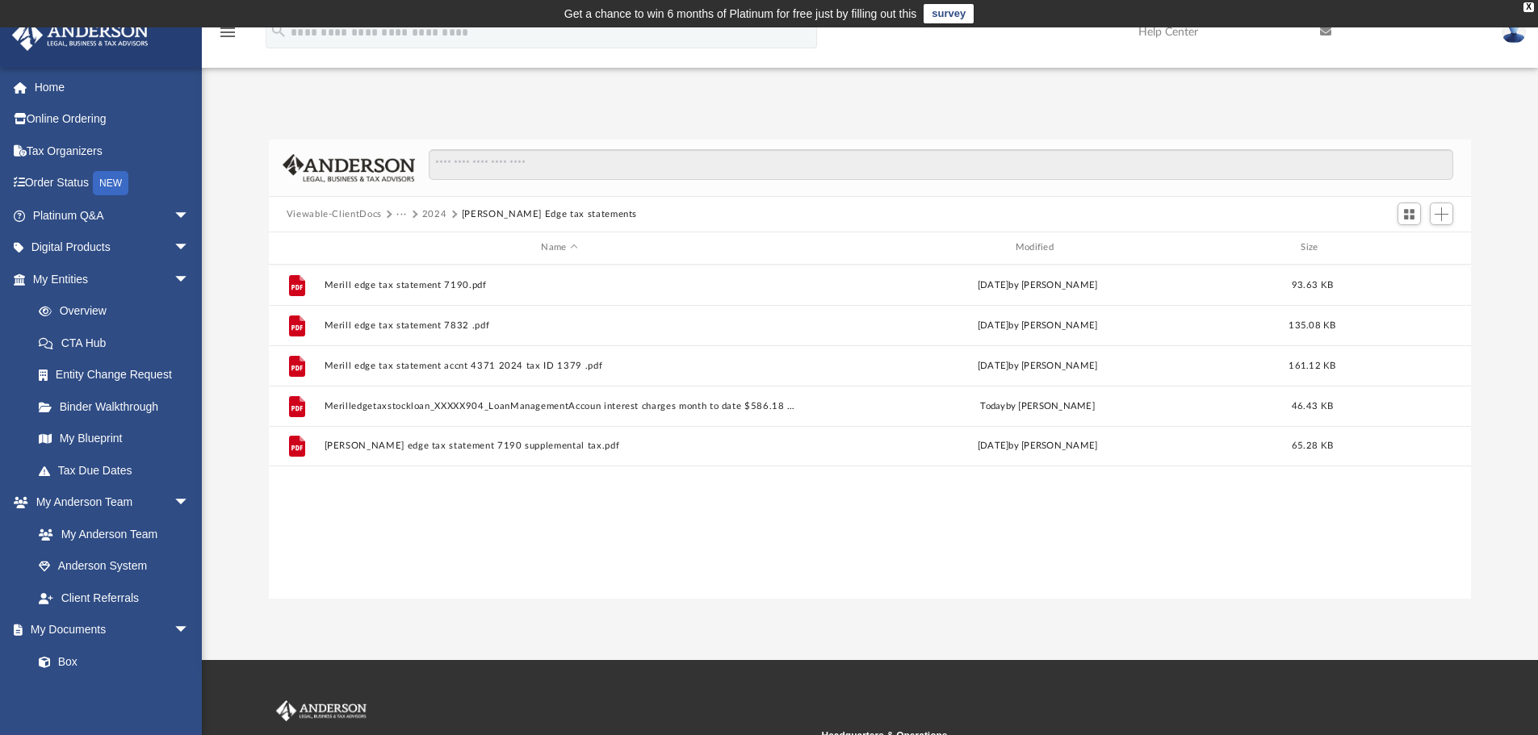
click at [433, 211] on button "2024" at bounding box center [434, 214] width 25 height 15
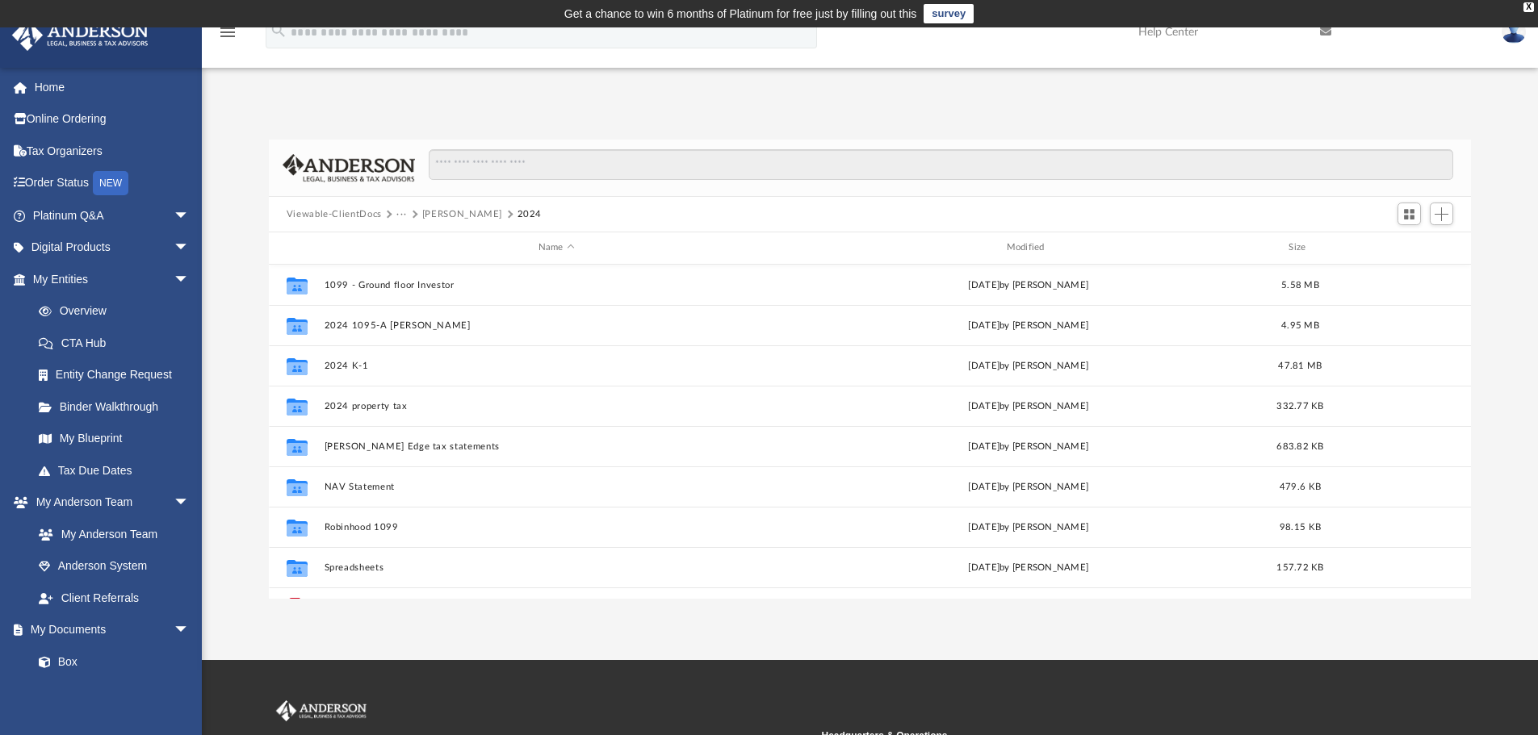
click at [432, 211] on button "Vernon Jacobs" at bounding box center [462, 214] width 80 height 15
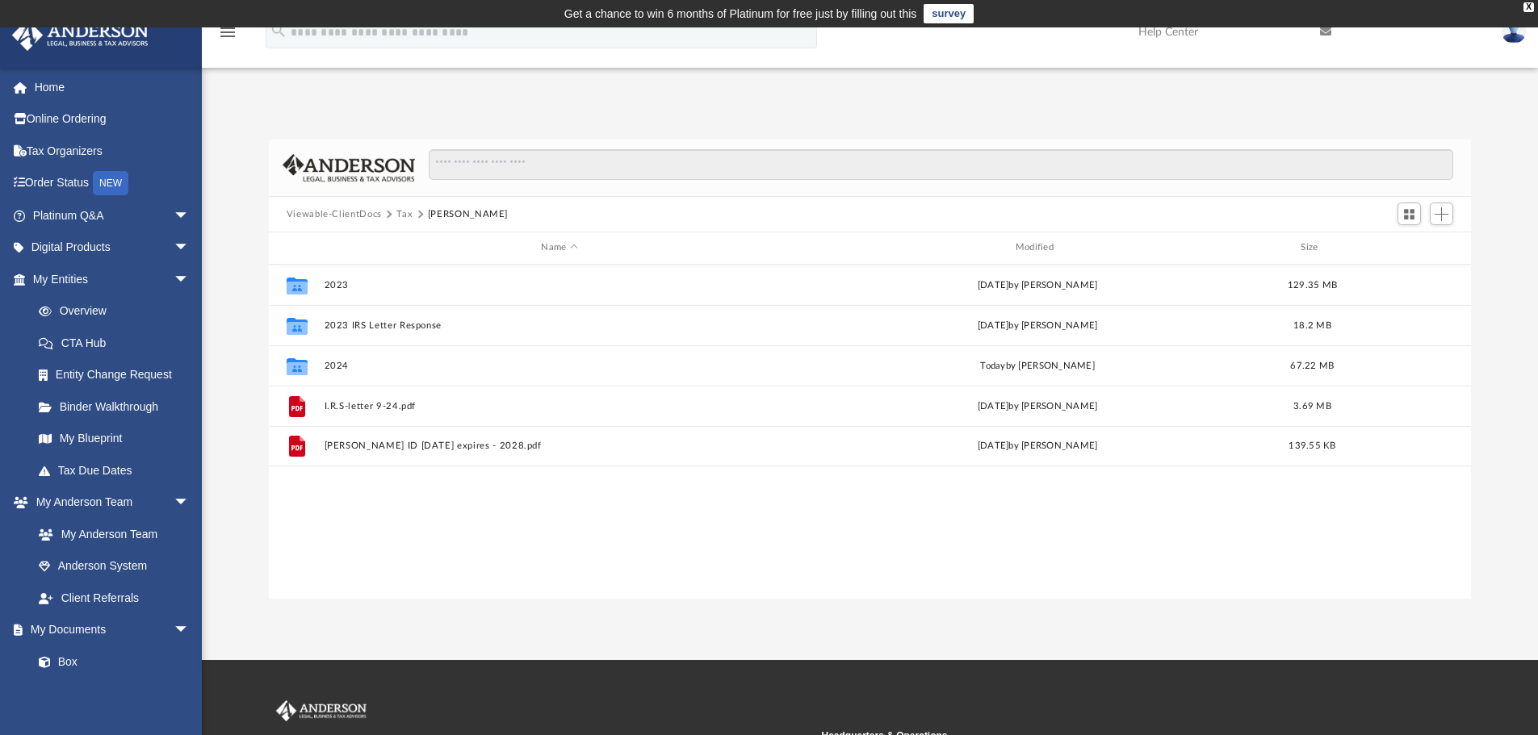
click at [406, 211] on button "Tax" at bounding box center [404, 214] width 16 height 15
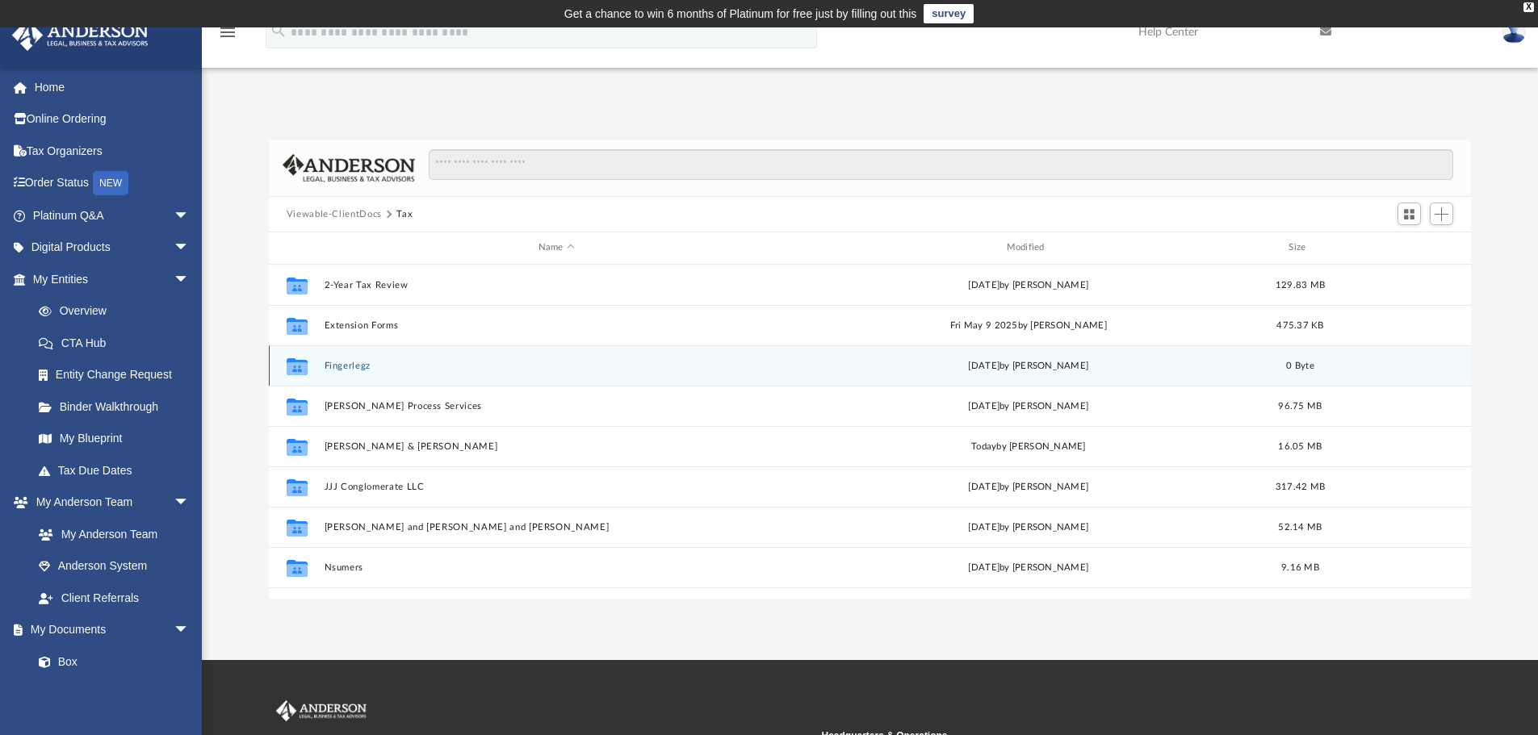
scroll to position [81, 0]
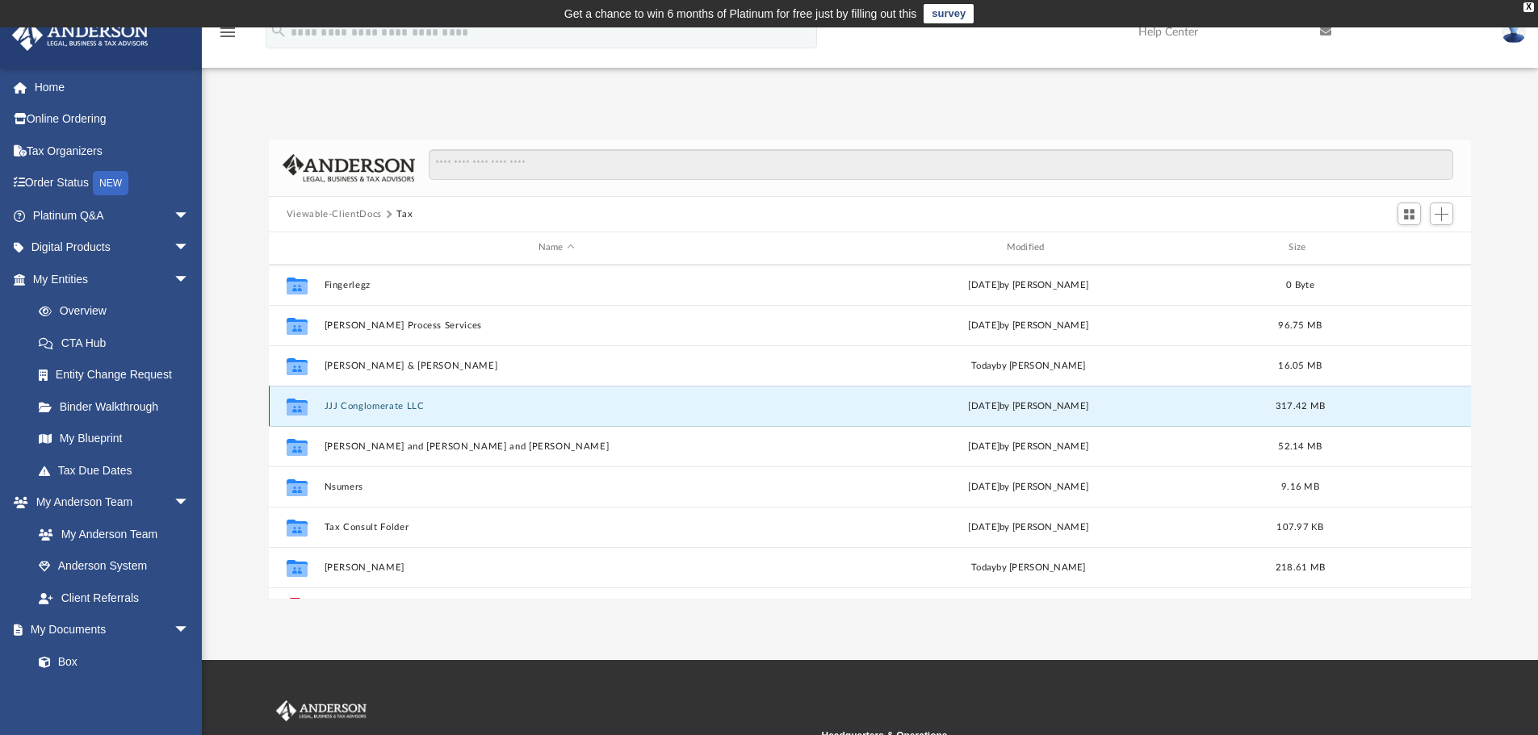
click at [409, 408] on button "JJJ Conglomerate LLC" at bounding box center [556, 406] width 465 height 10
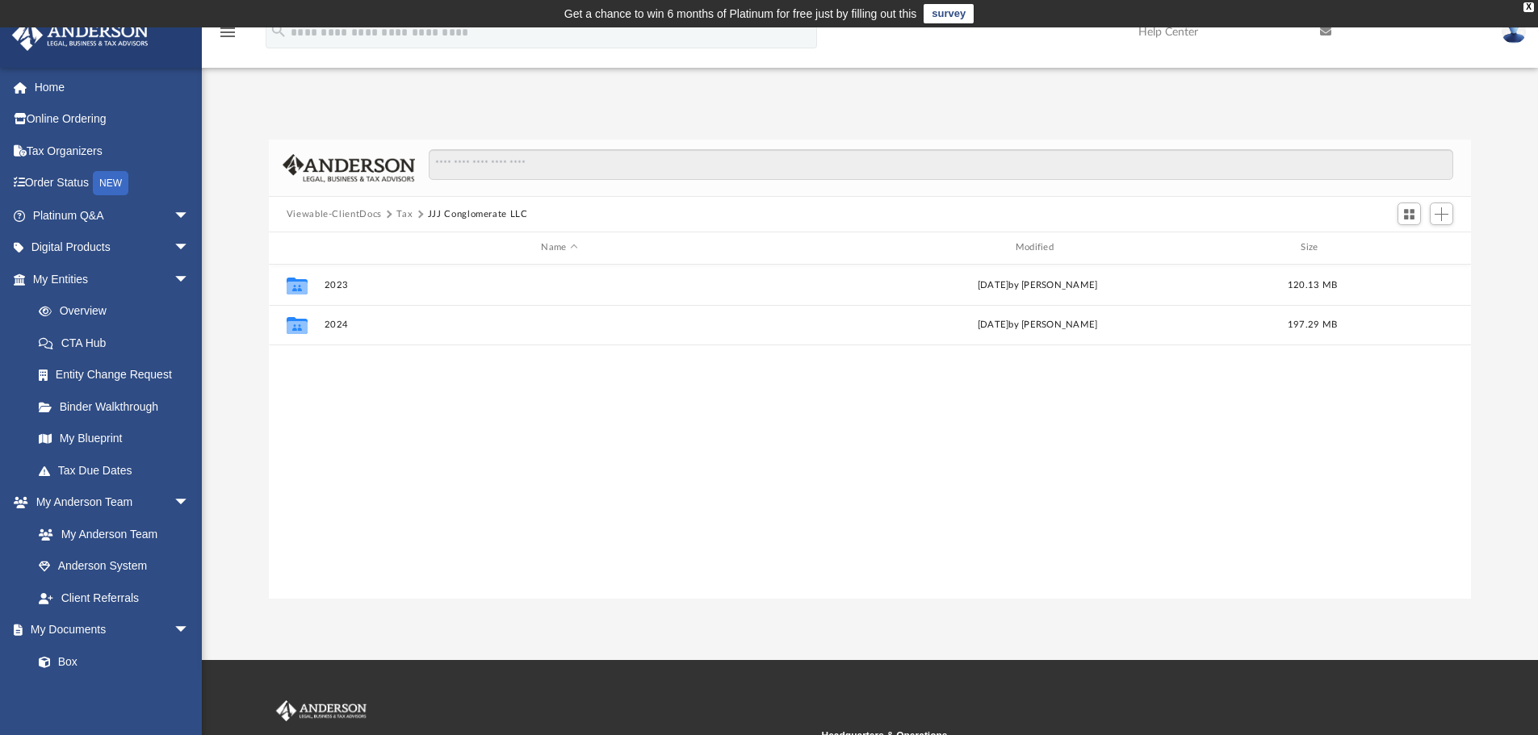
scroll to position [0, 0]
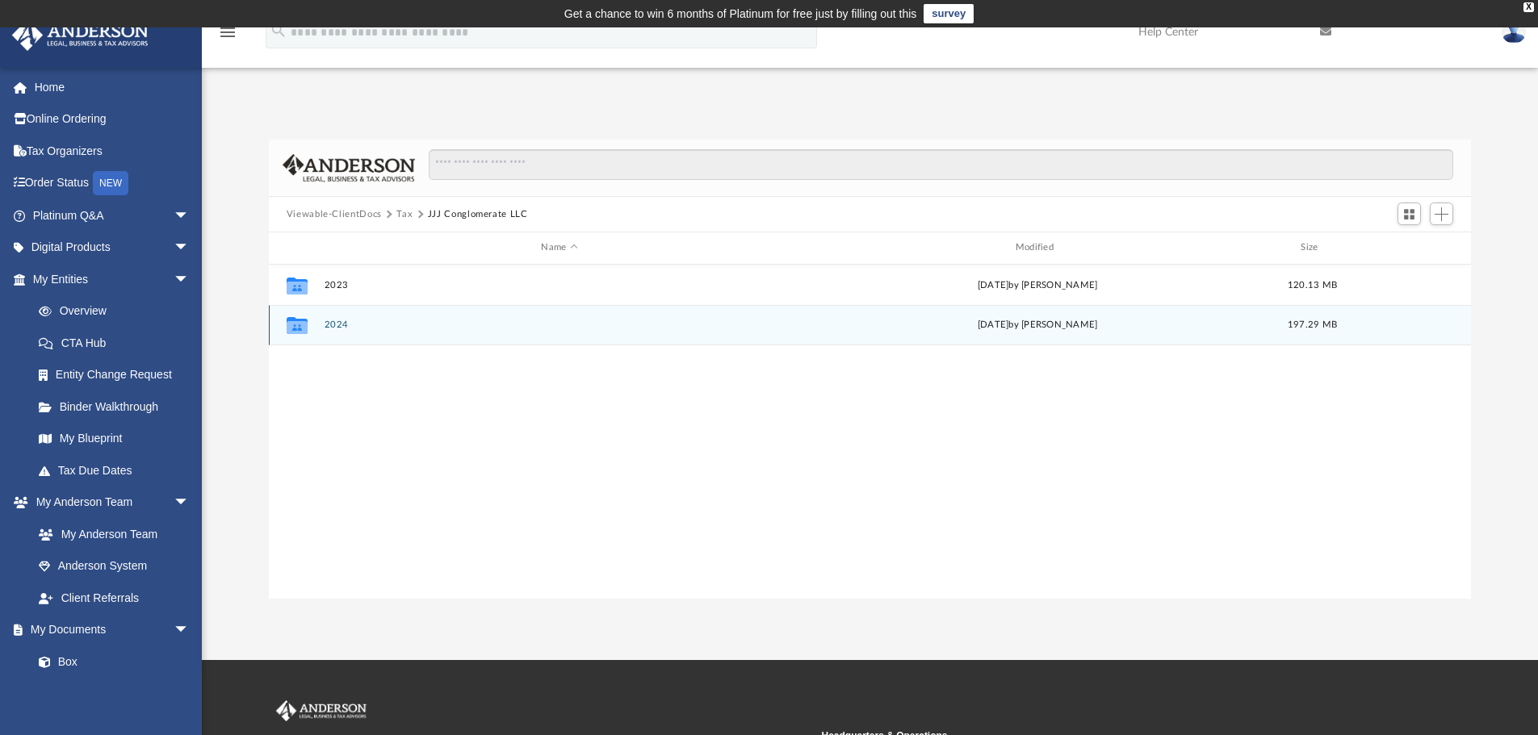
click at [378, 332] on div "Collaborated Folder 2024 Tue Aug 12 2025 by Alex Price 197.29 MB" at bounding box center [870, 325] width 1203 height 40
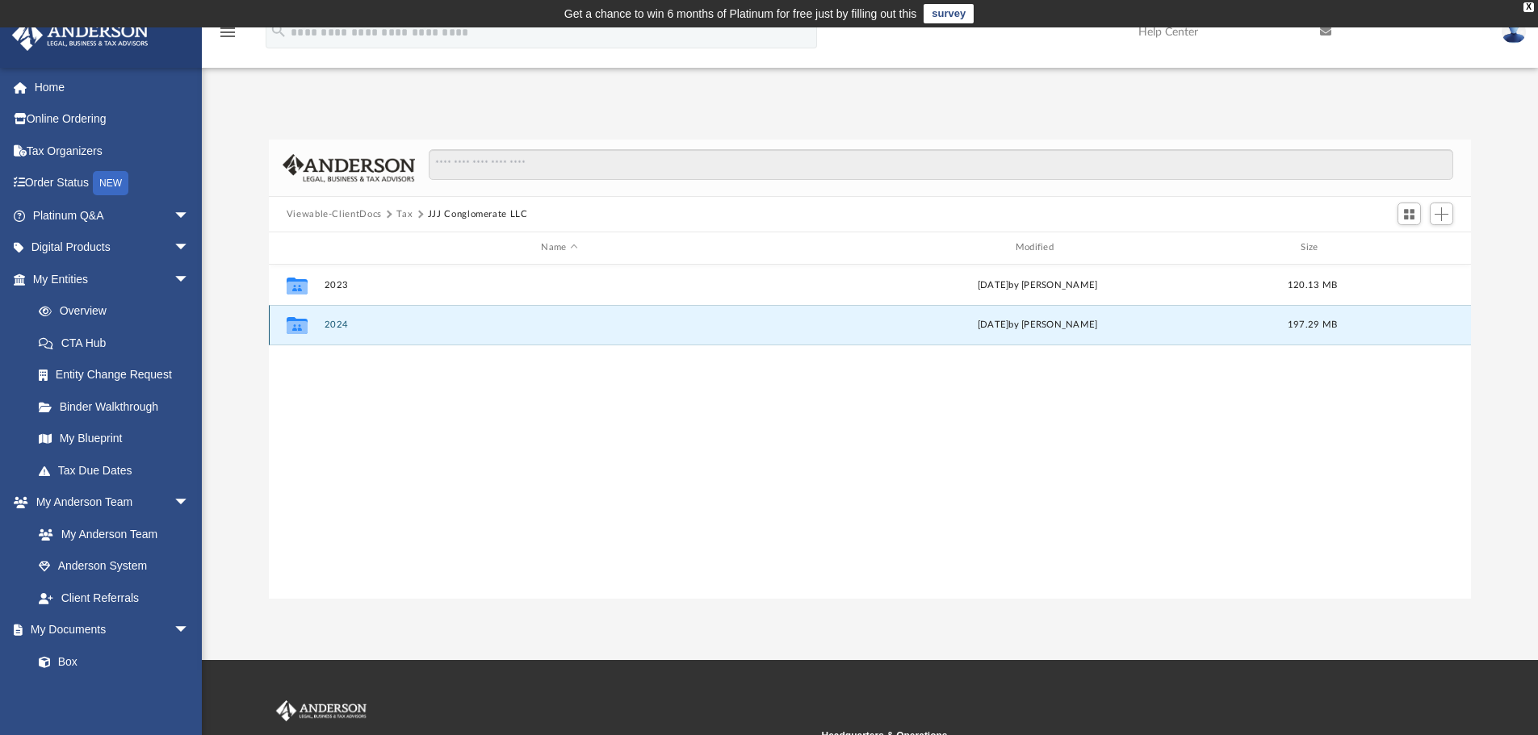
click at [378, 332] on div "Collaborated Folder 2024 Tue Aug 12 2025 by Alex Price 197.29 MB" at bounding box center [870, 325] width 1203 height 40
click at [336, 328] on button "2024" at bounding box center [559, 325] width 471 height 10
click at [337, 330] on button "2024" at bounding box center [559, 325] width 471 height 10
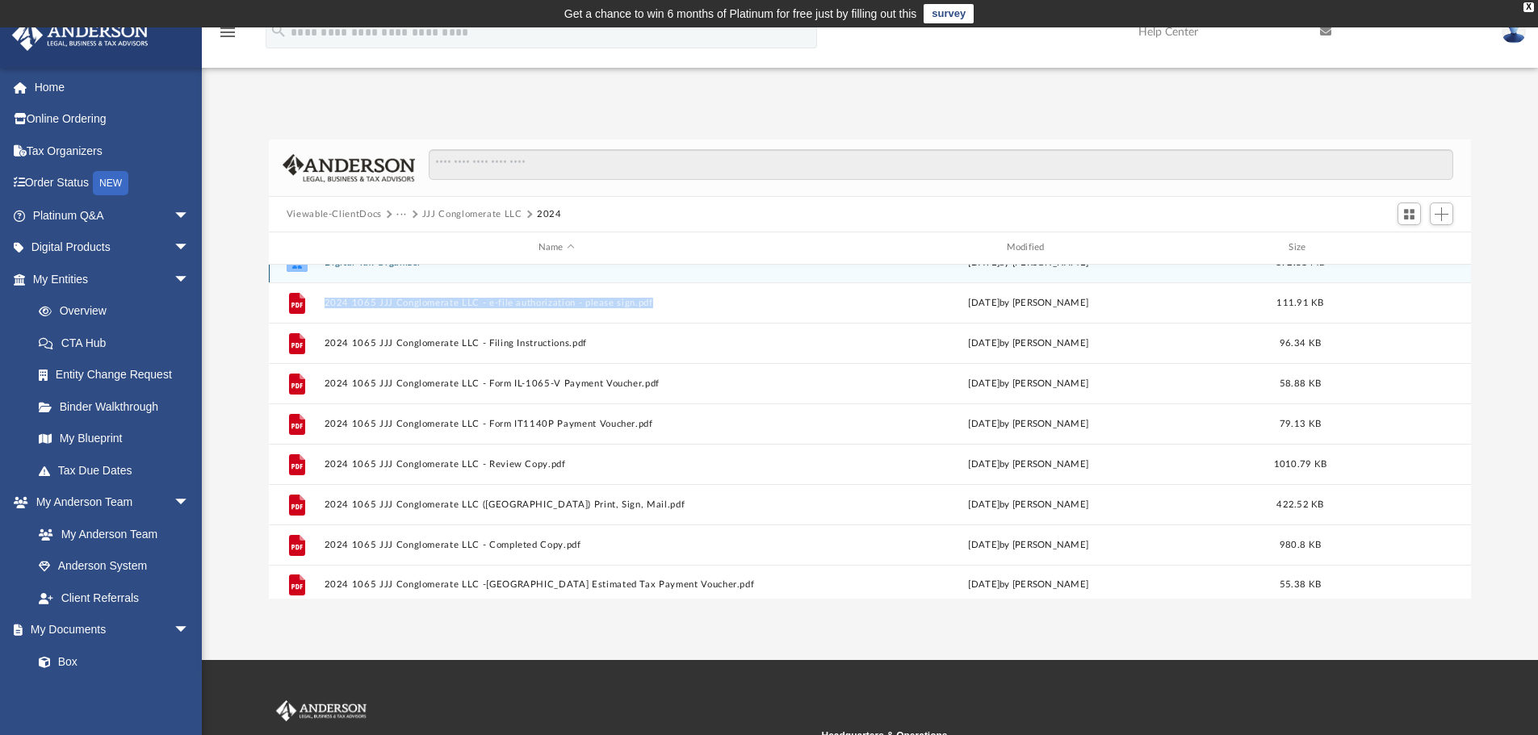
scroll to position [29, 0]
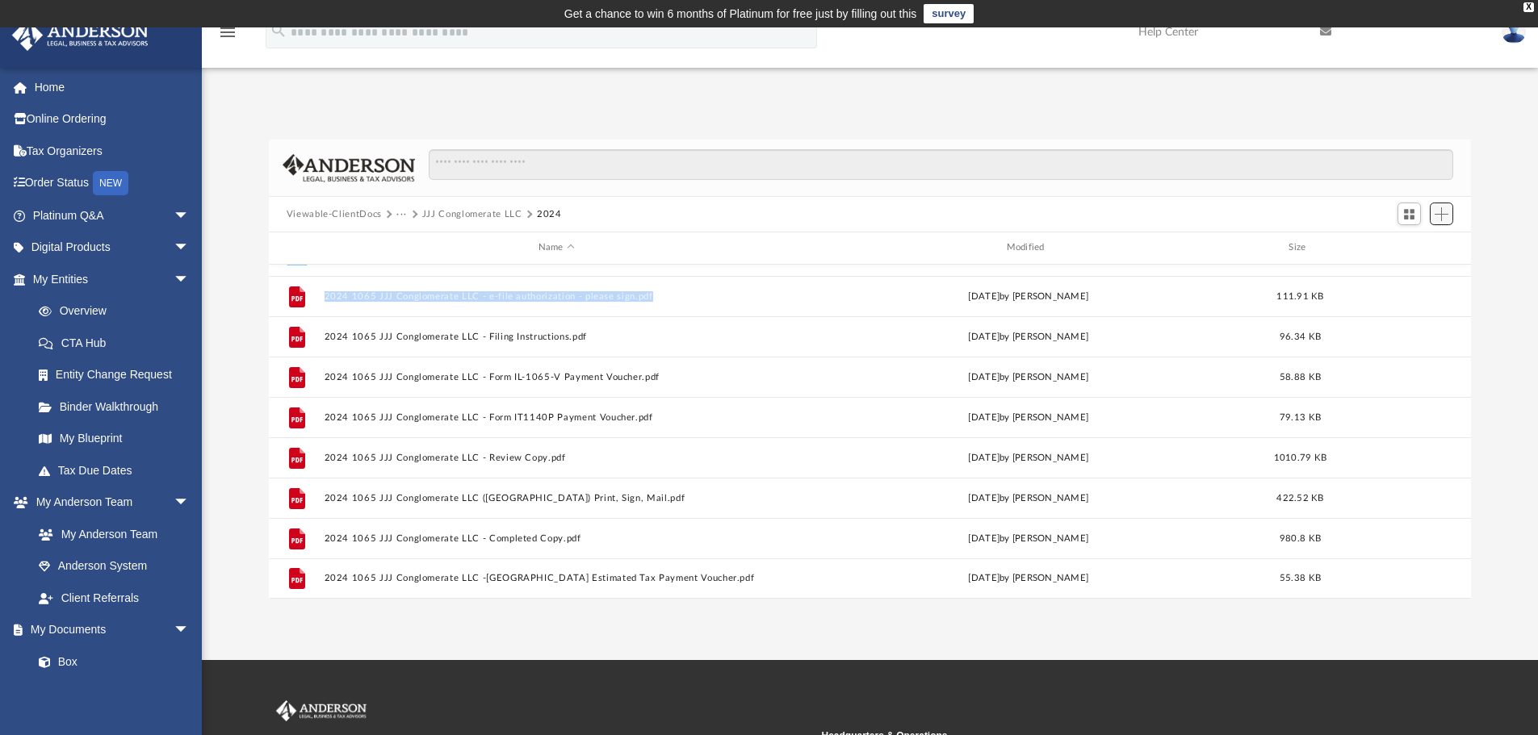
click at [1438, 210] on span "Add" at bounding box center [1441, 214] width 14 height 14
click at [1419, 245] on li "Upload" at bounding box center [1418, 246] width 52 height 17
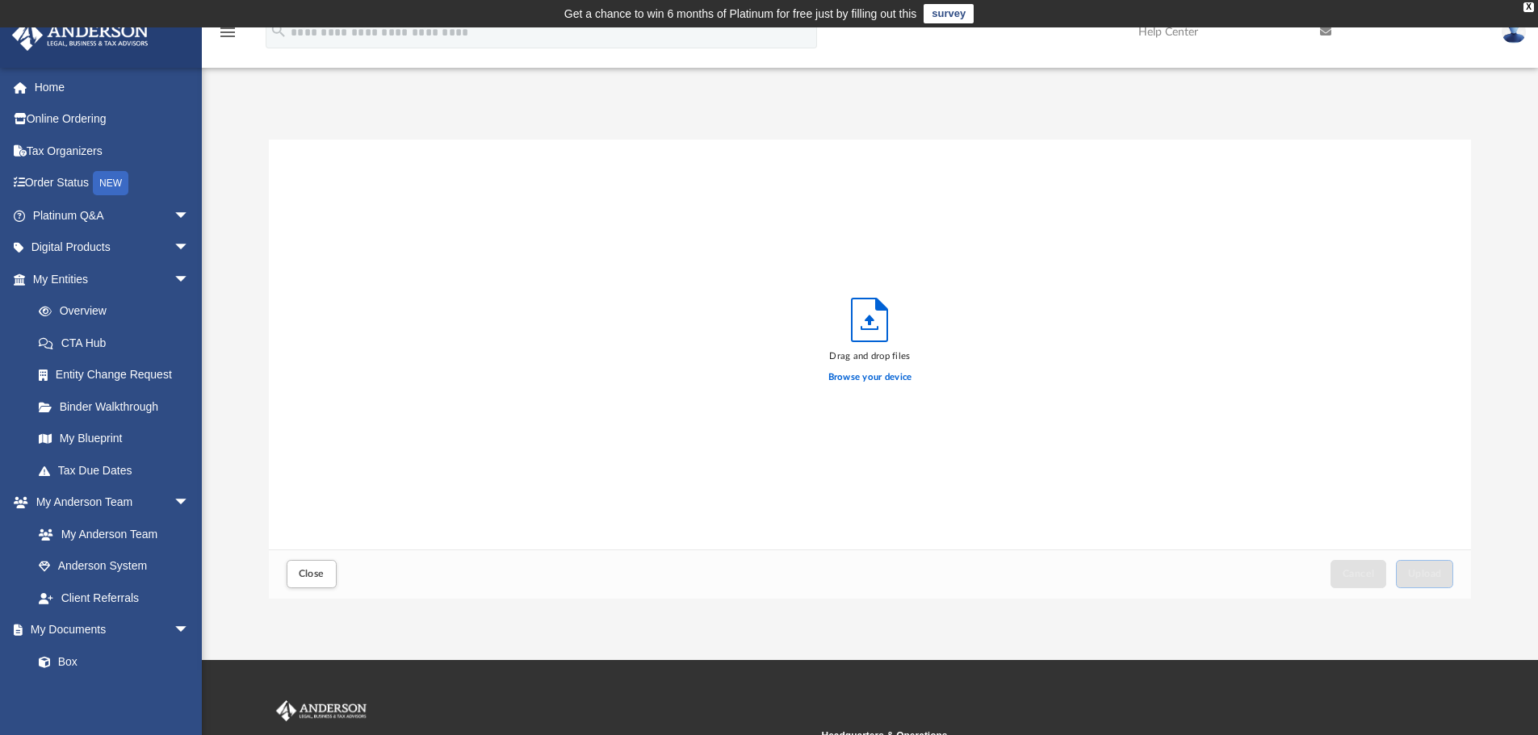
scroll to position [397, 1190]
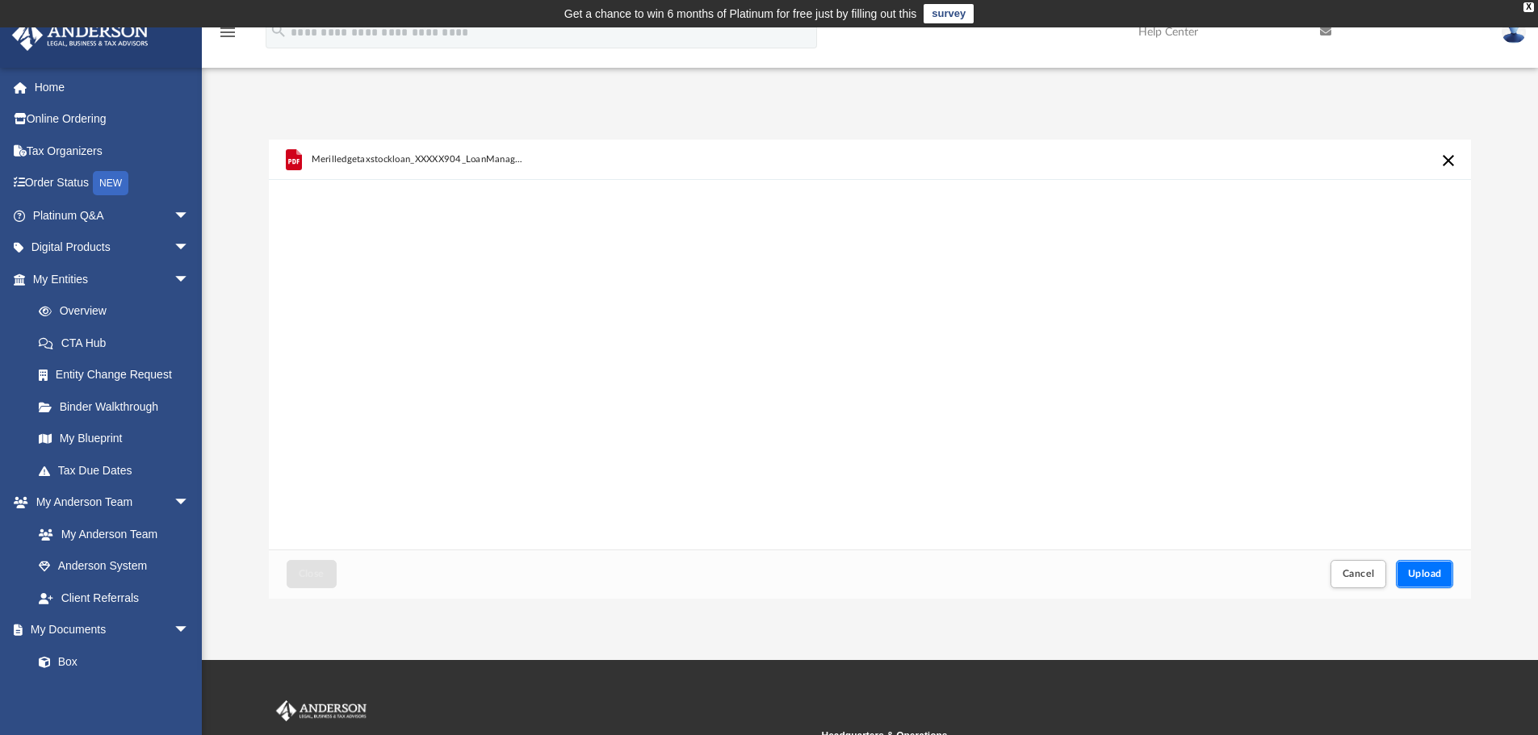
click at [1423, 567] on button "Upload" at bounding box center [1425, 574] width 58 height 28
